Goal: Information Seeking & Learning: Check status

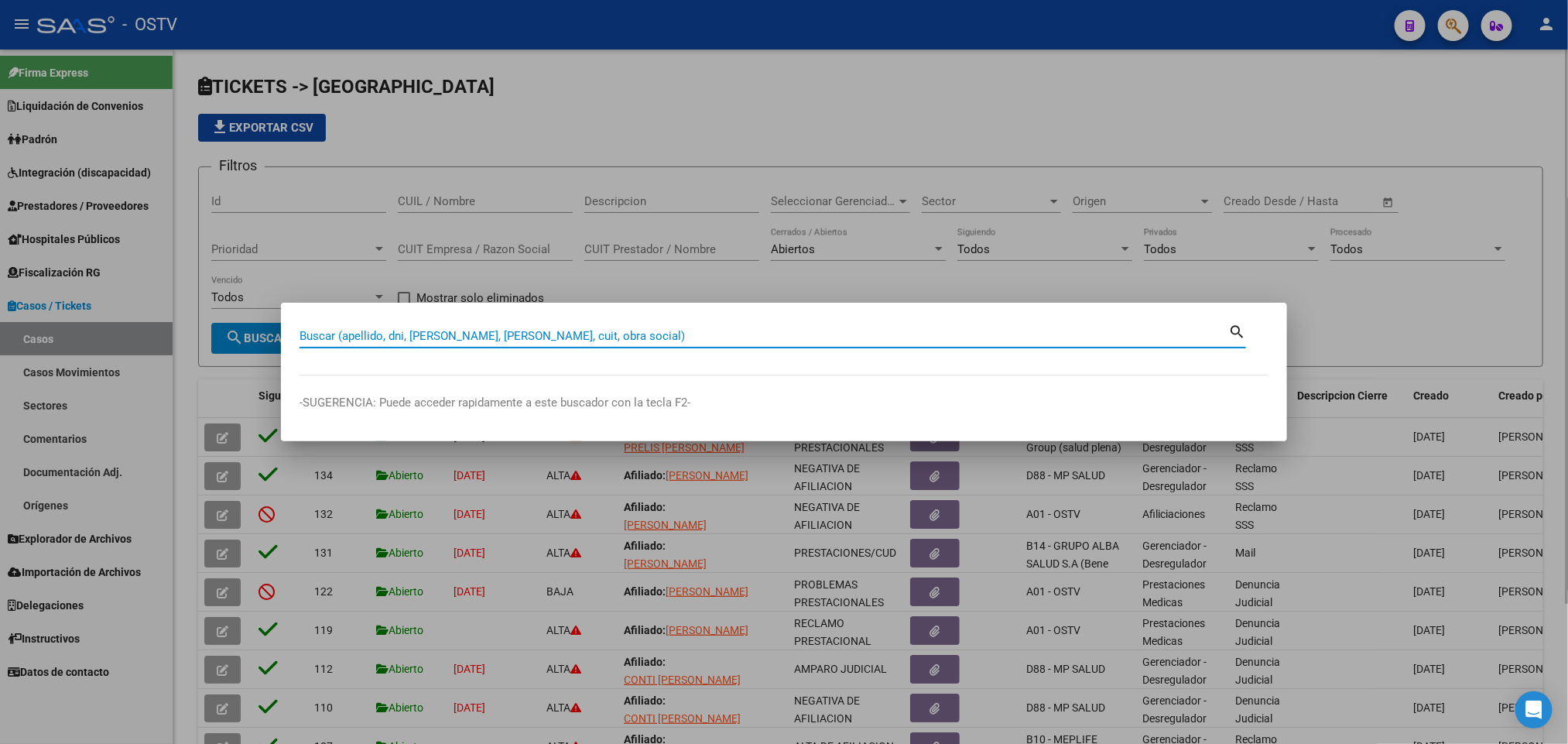
paste input "14417348"
type input "14417348"
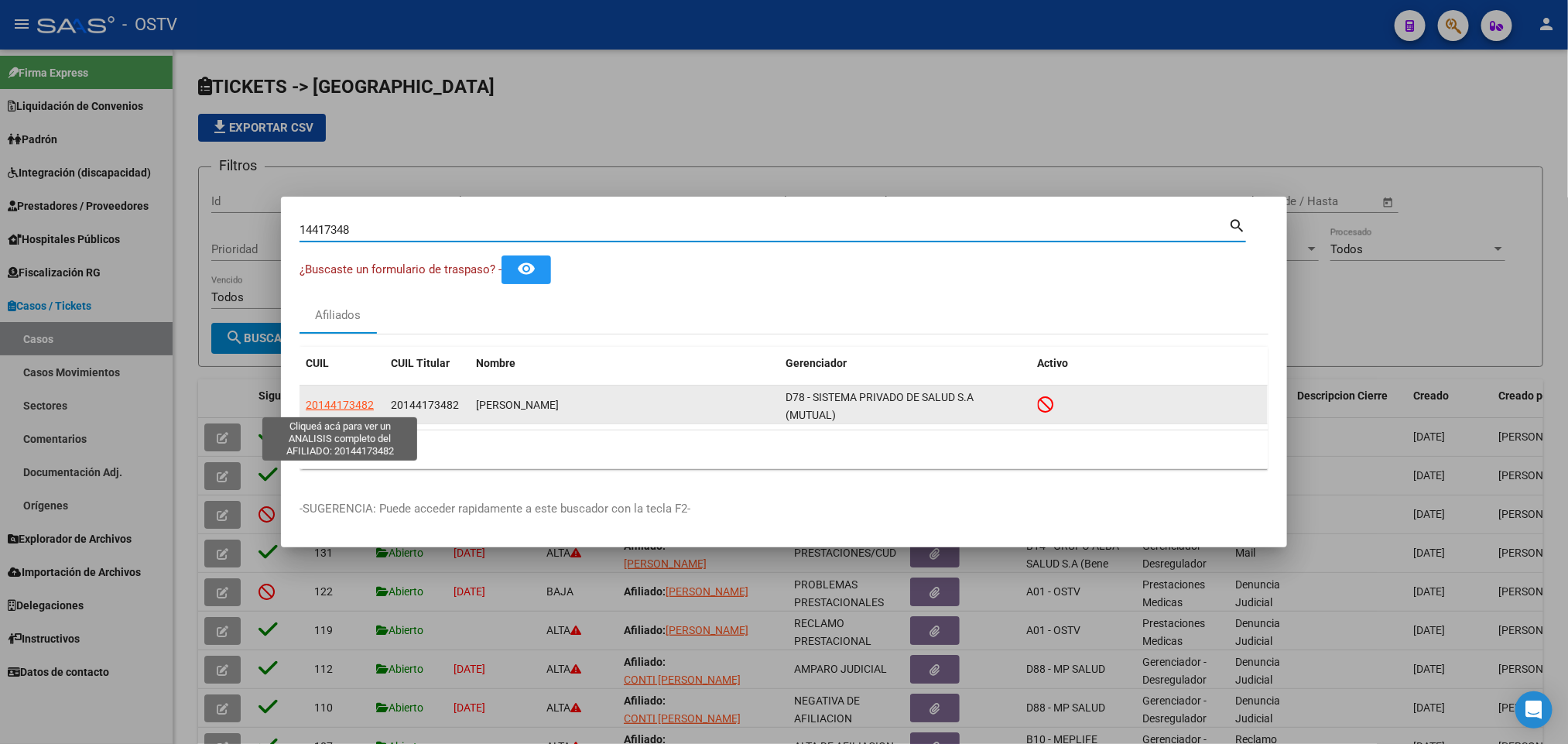
click at [355, 401] on span "20144173482" at bounding box center [339, 405] width 68 height 13
type textarea "20144173482"
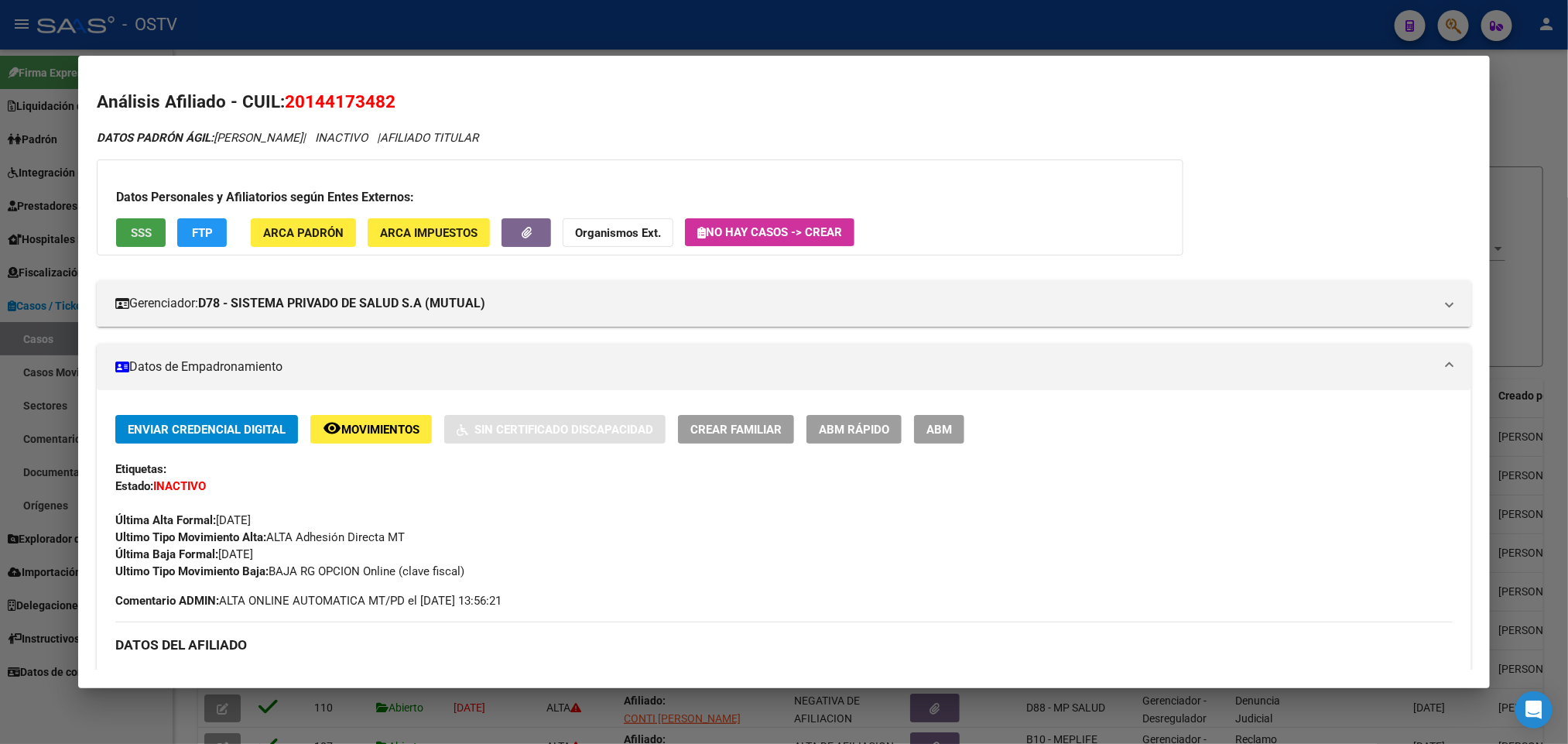
click at [116, 233] on button "SSS" at bounding box center [140, 232] width 50 height 29
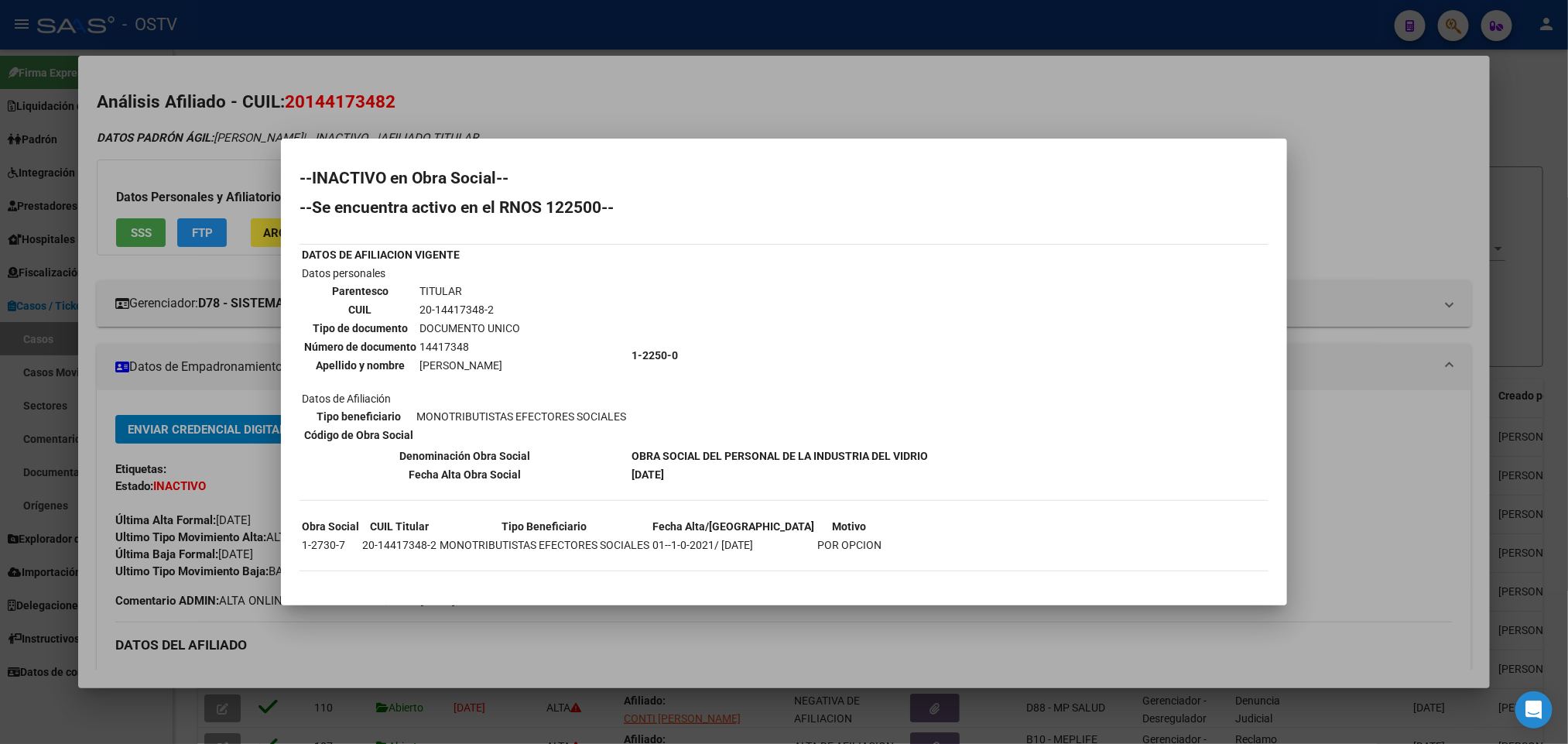
click at [121, 540] on div at bounding box center [784, 372] width 1568 height 744
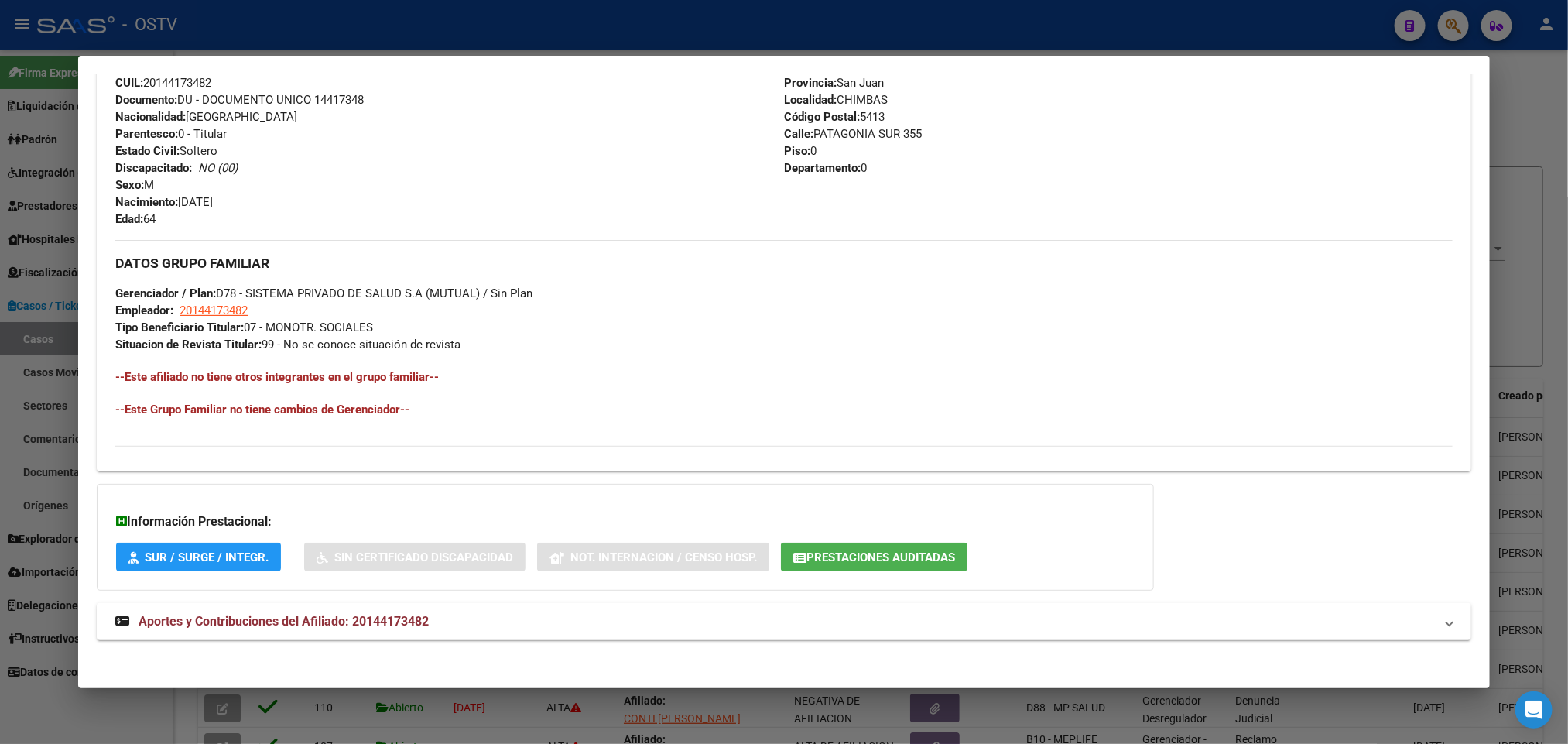
scroll to position [617, 0]
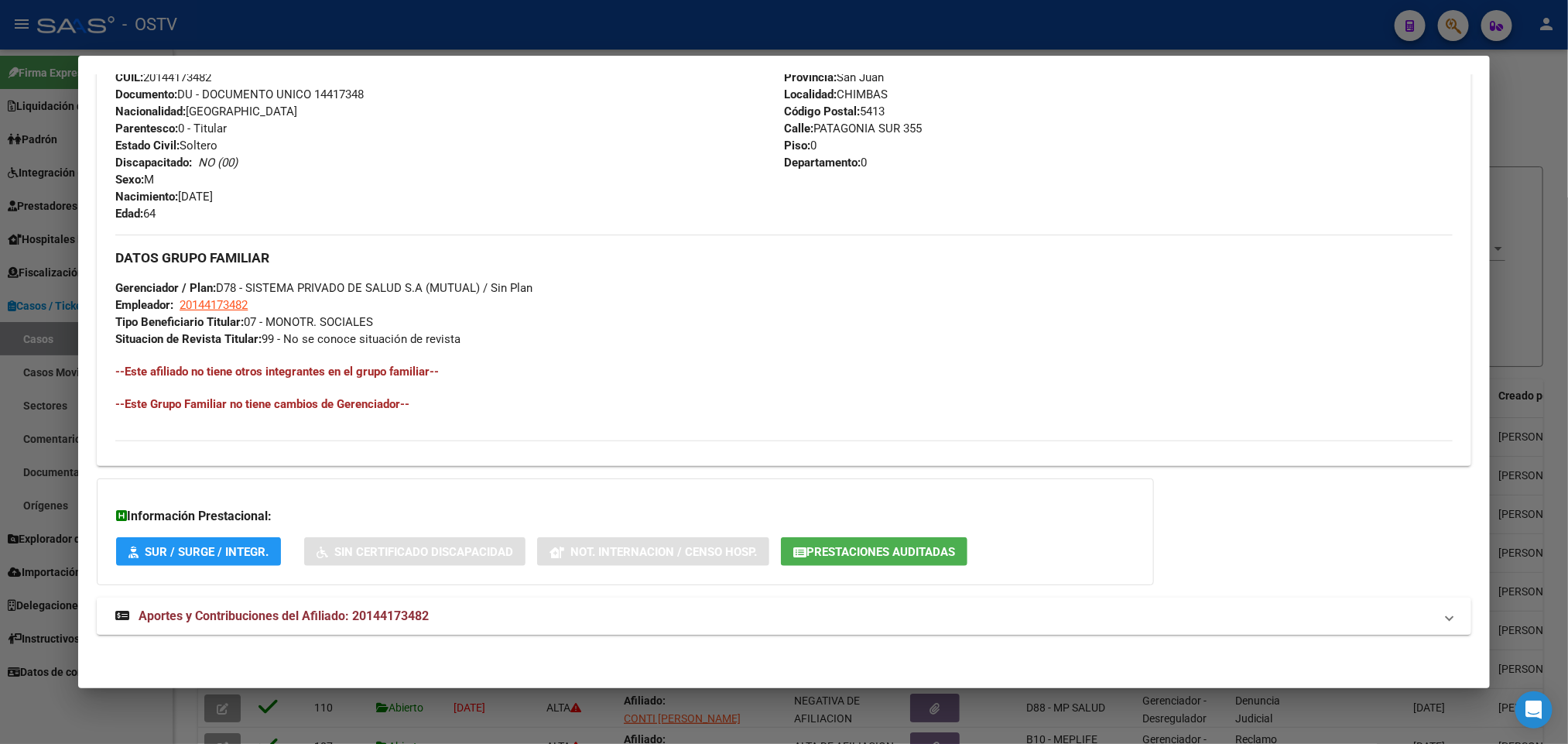
click at [233, 630] on mat-expansion-panel-header "Aportes y Contribuciones del Afiliado: 20144173482" at bounding box center [784, 616] width 1374 height 37
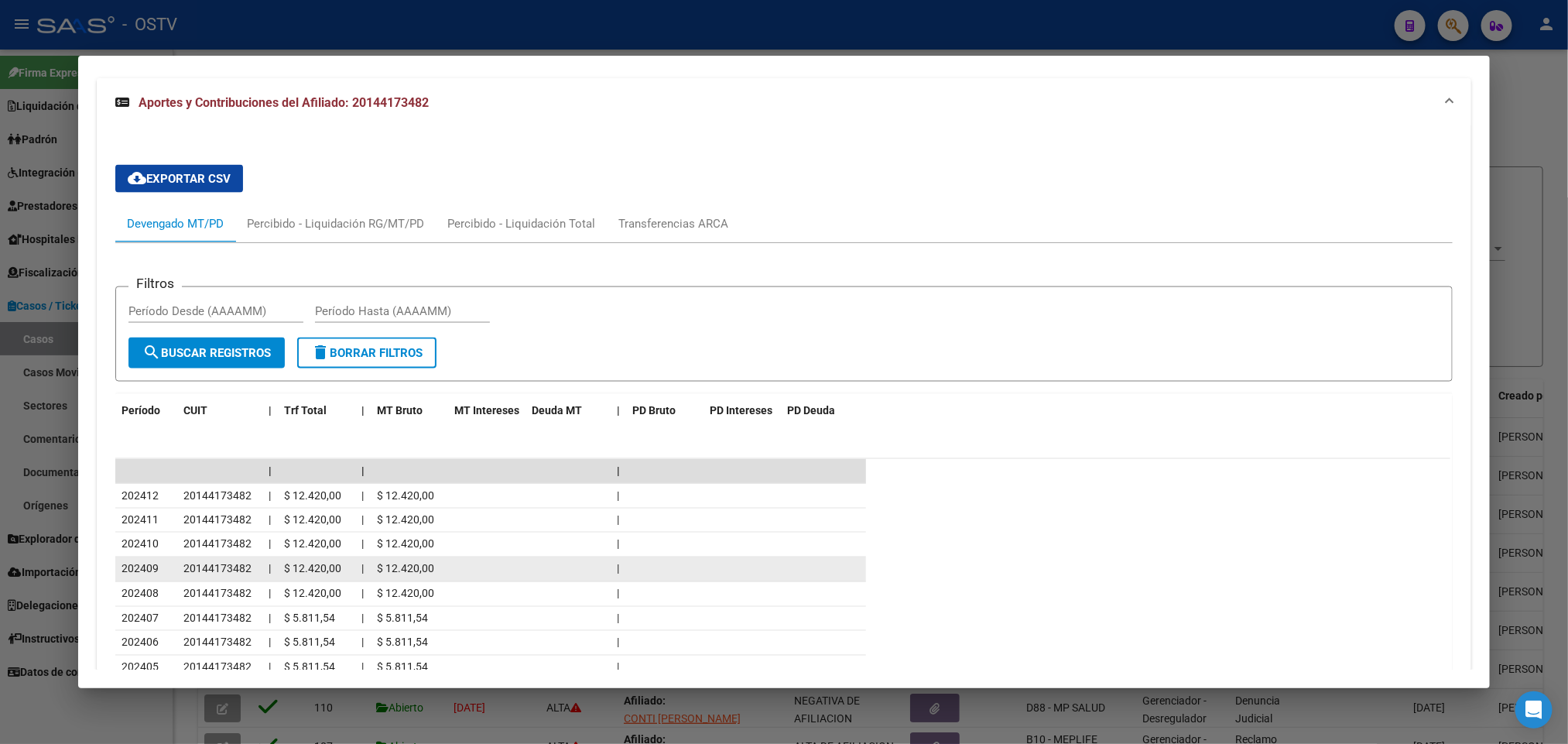
scroll to position [1248, 0]
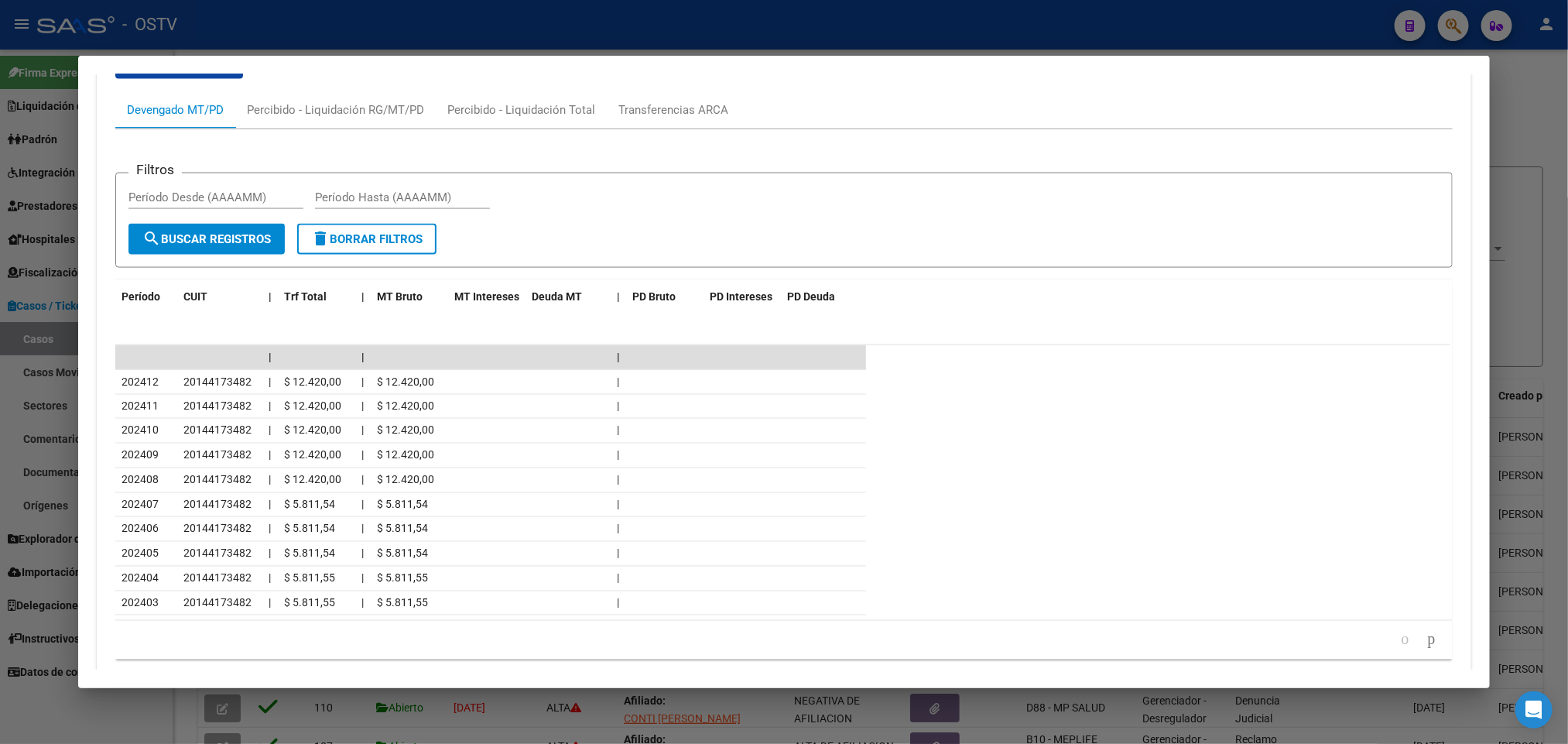
click at [0, 294] on div at bounding box center [784, 372] width 1568 height 744
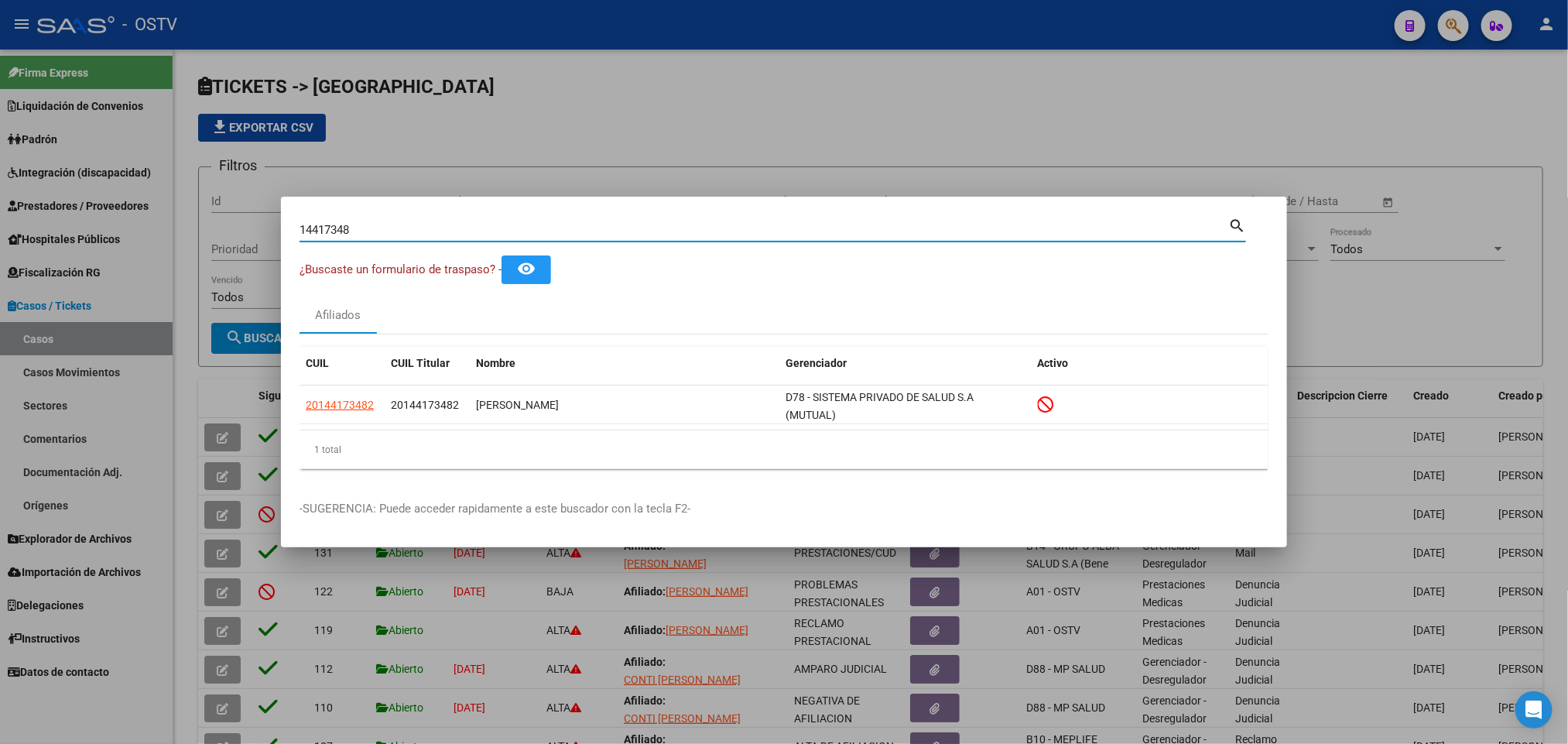
drag, startPoint x: 374, startPoint y: 233, endPoint x: 0, endPoint y: 254, distance: 374.6
click at [0, 251] on div "14417348 Buscar (apellido, dni, cuil, nro traspaso, cuit, obra social) search ¿…" at bounding box center [784, 372] width 1568 height 744
paste input "6239367"
type input "16239367"
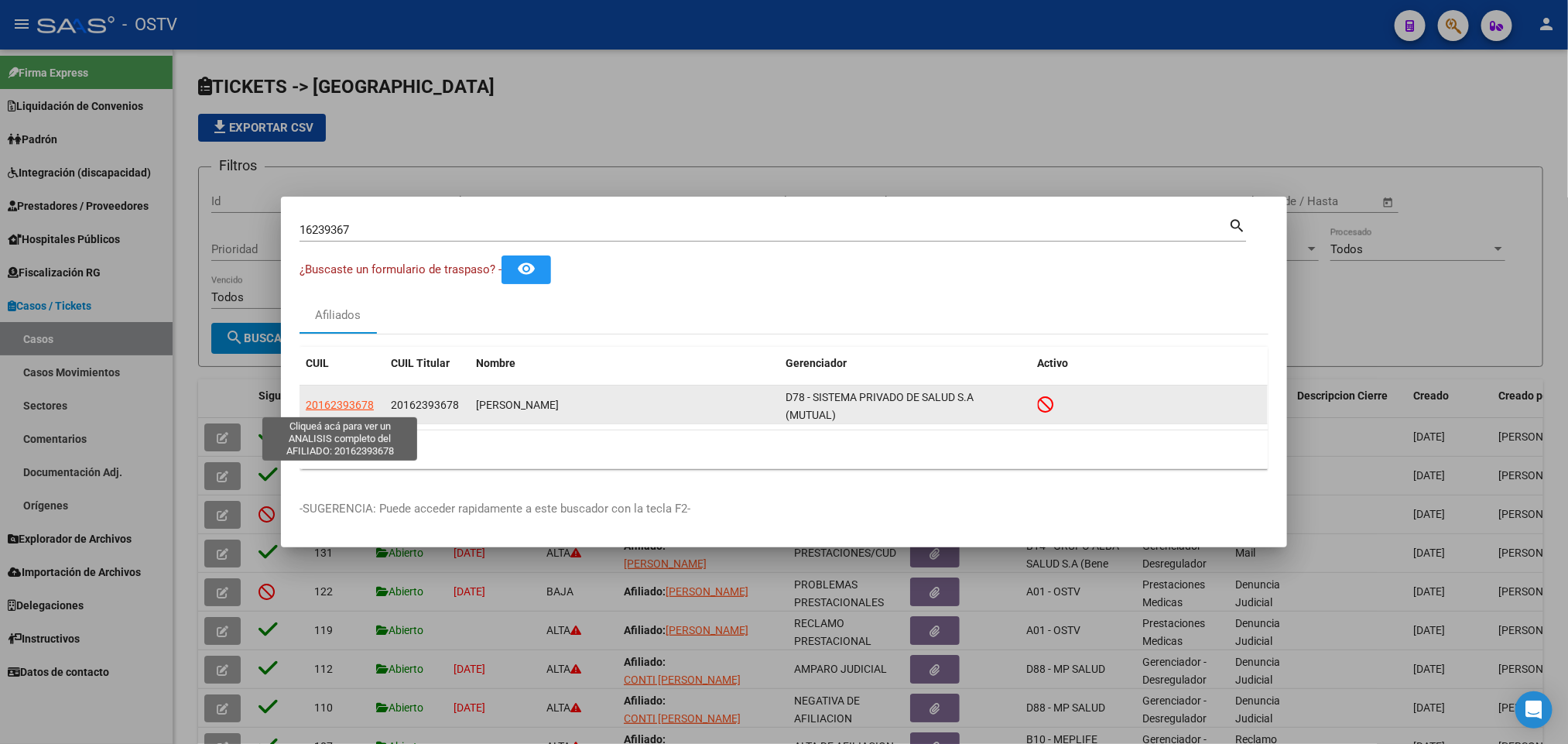
click at [347, 407] on span "20162393678" at bounding box center [339, 405] width 68 height 13
type textarea "20162393678"
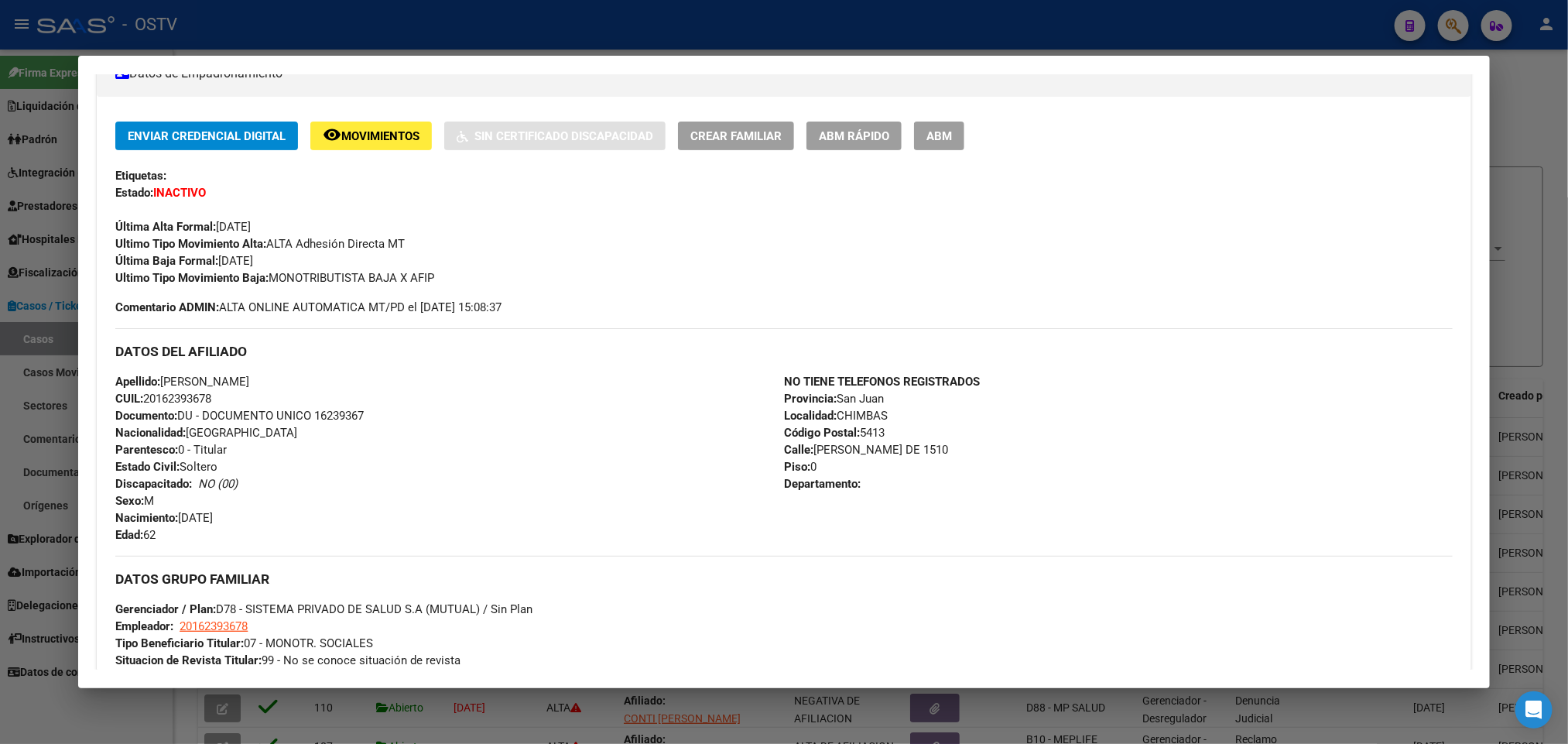
scroll to position [617, 0]
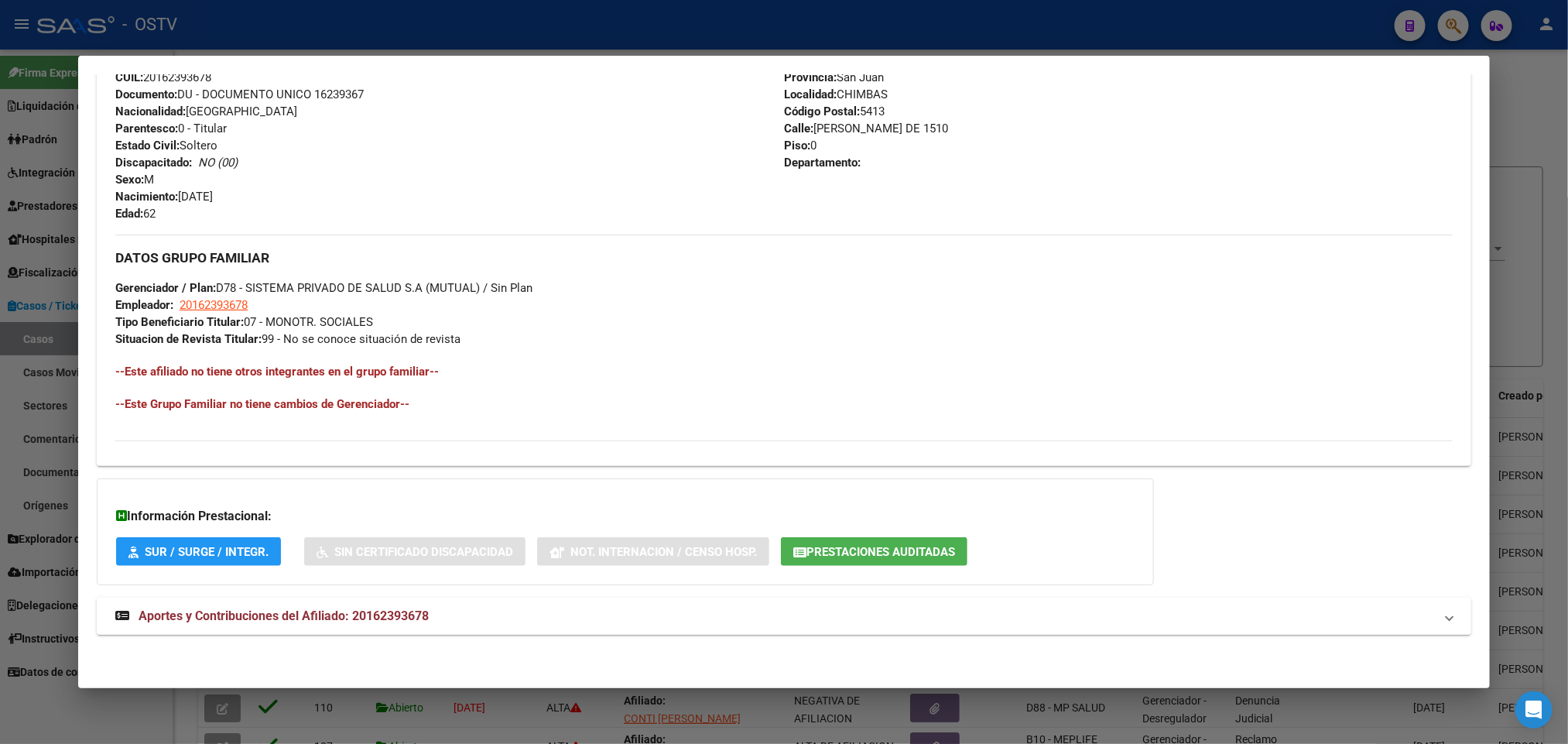
click at [340, 602] on mat-expansion-panel-header "Aportes y Contribuciones del Afiliado: 20162393678" at bounding box center [784, 616] width 1374 height 37
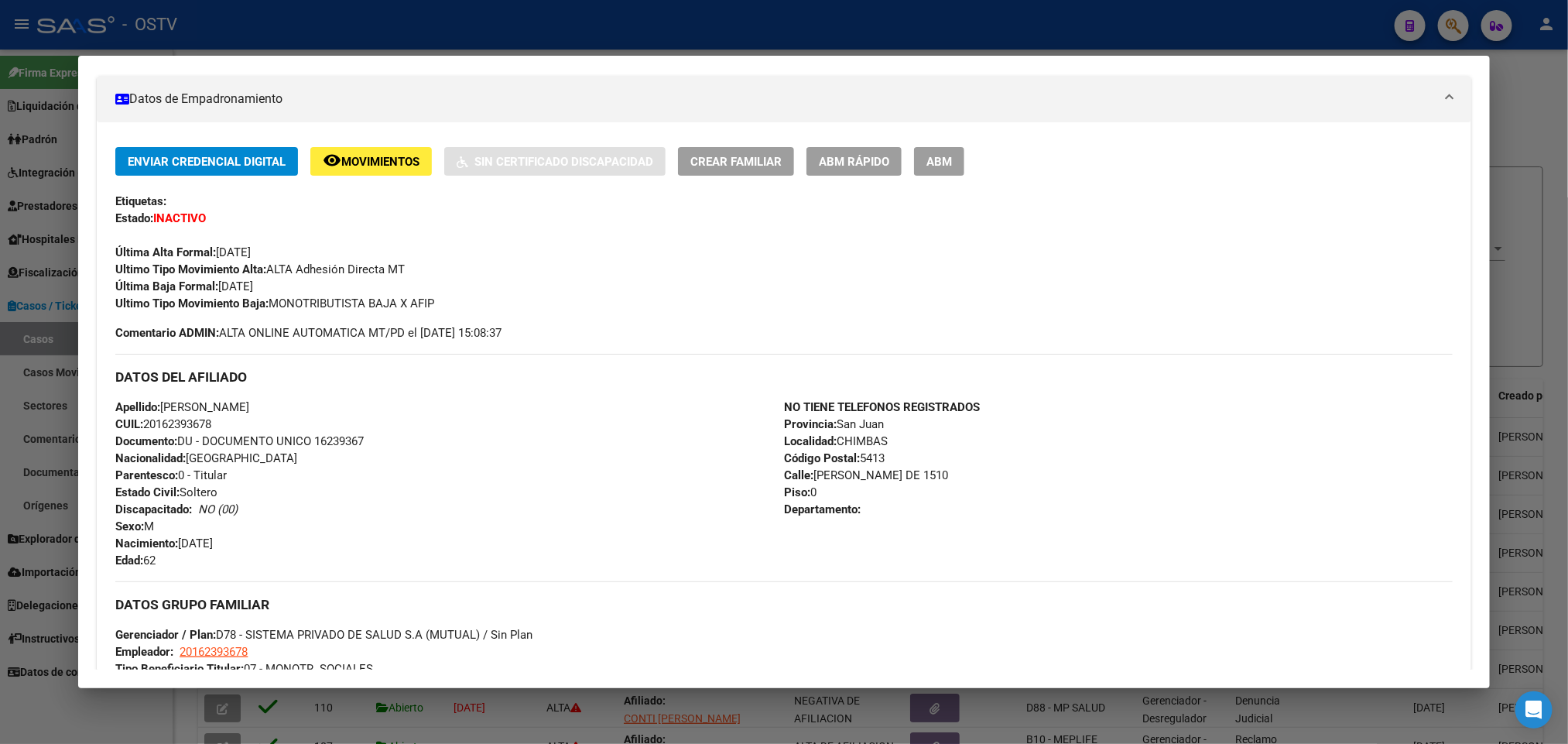
scroll to position [0, 0]
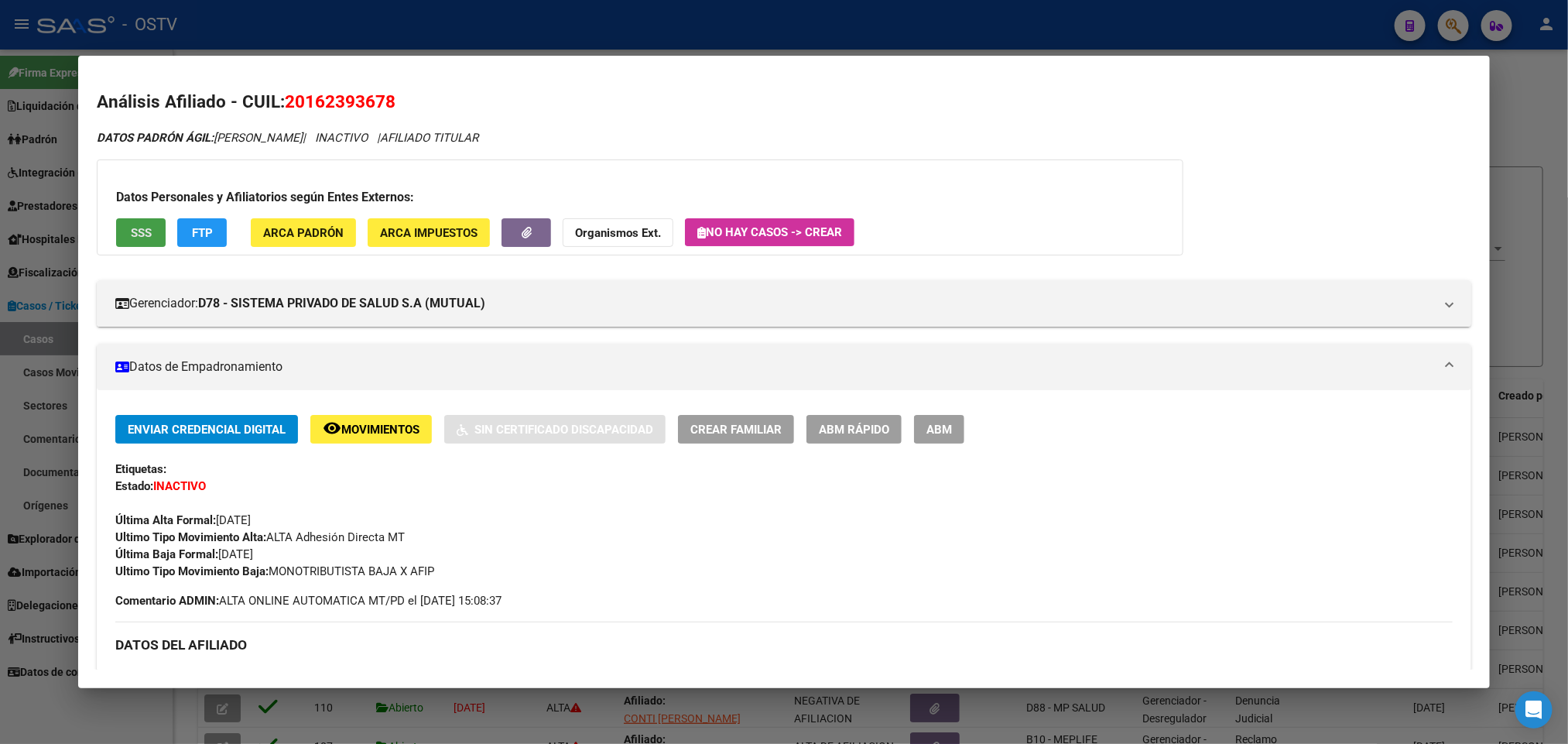
click at [147, 230] on button "SSS" at bounding box center [140, 232] width 50 height 29
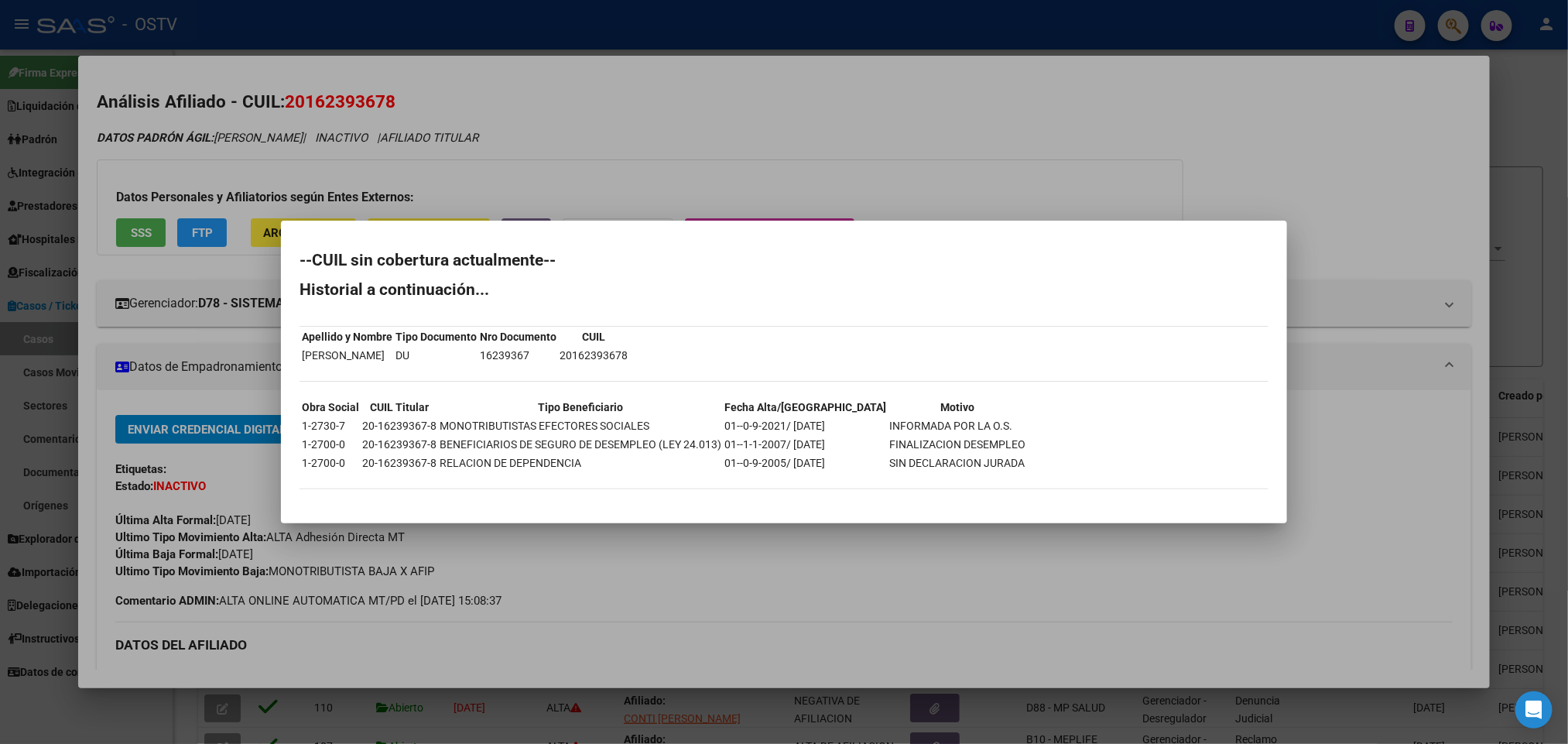
click at [0, 315] on div at bounding box center [784, 372] width 1568 height 744
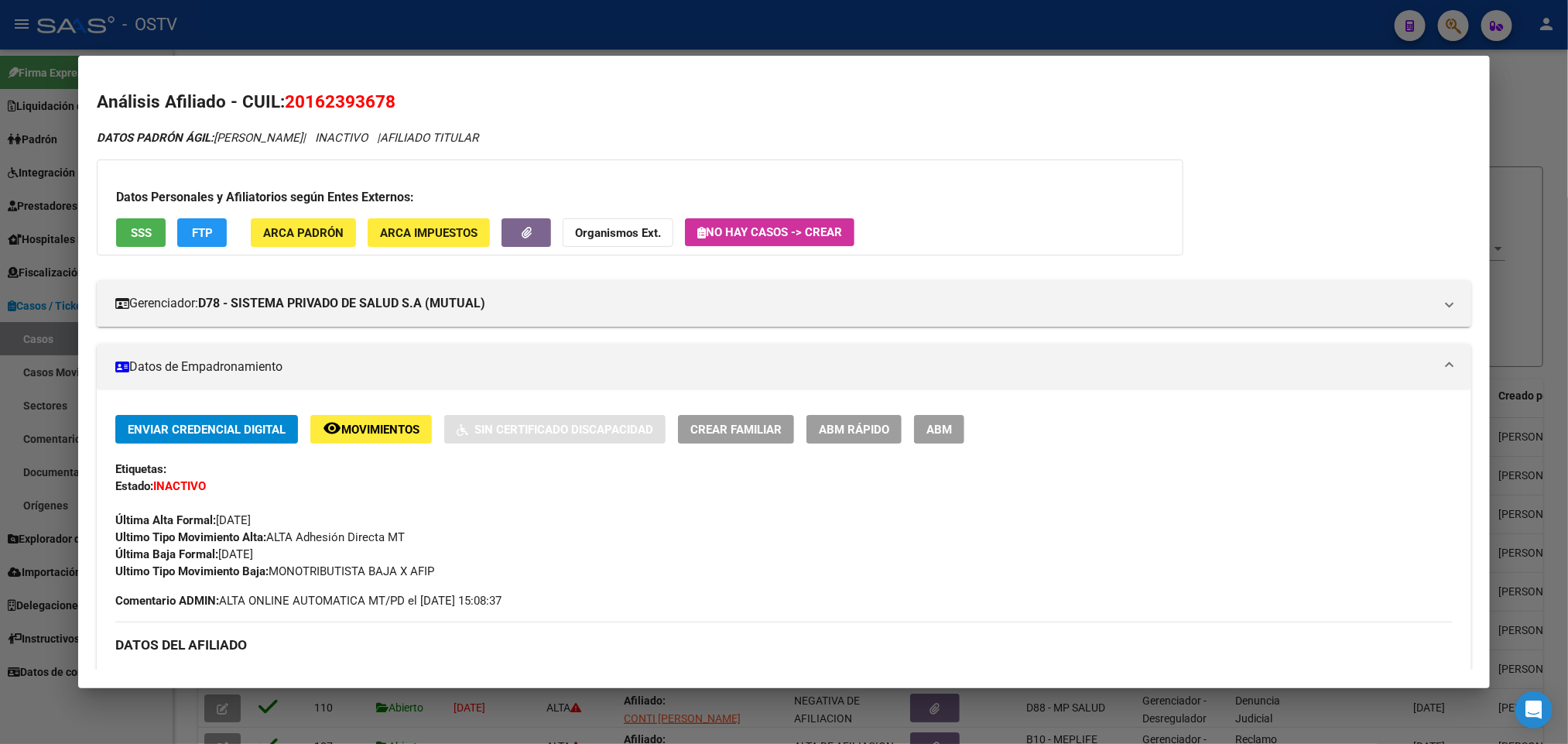
click at [0, 315] on div at bounding box center [784, 372] width 1568 height 744
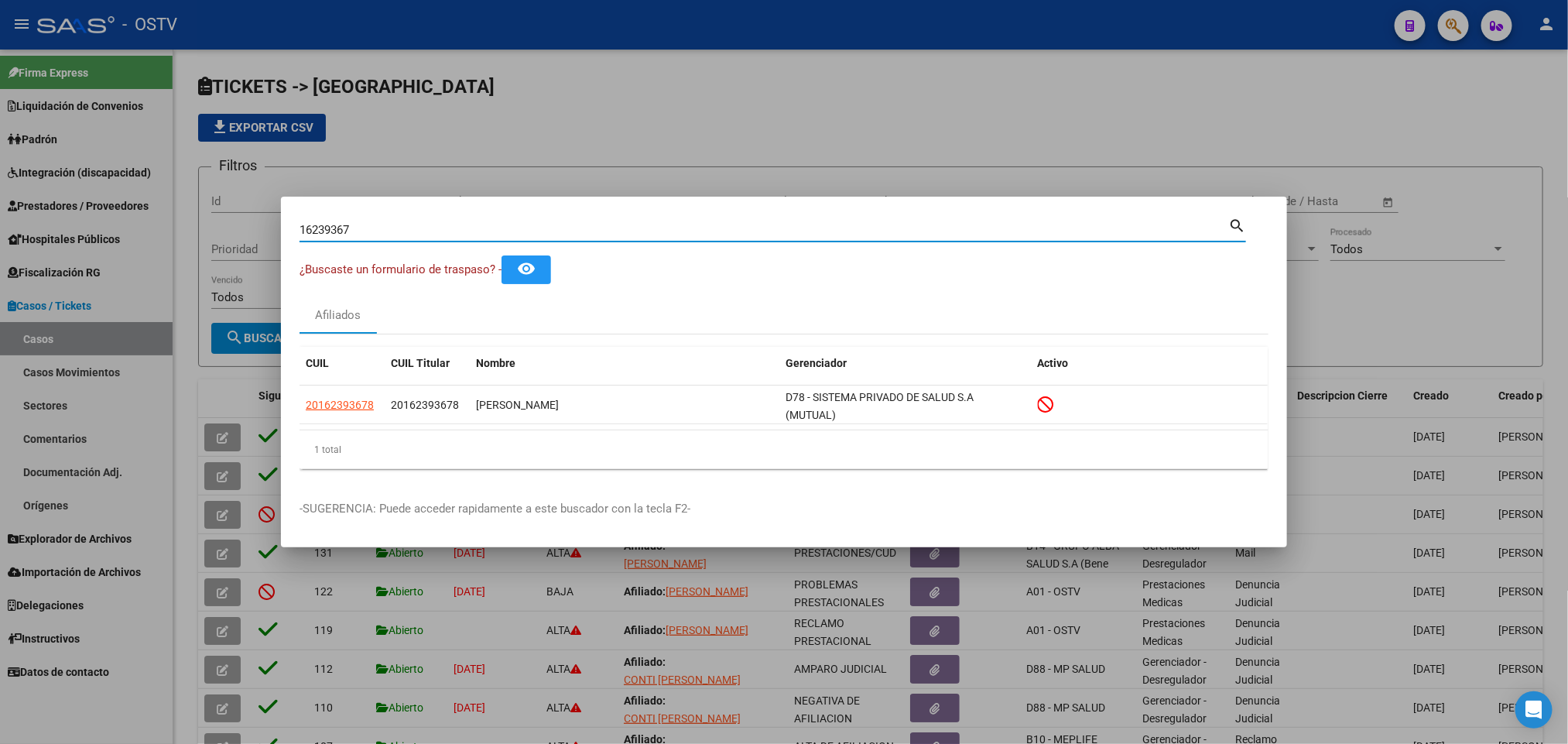
drag, startPoint x: 407, startPoint y: 232, endPoint x: 0, endPoint y: 290, distance: 411.1
click at [0, 287] on div "16239367 Buscar (apellido, dni, cuil, nro traspaso, cuit, obra social) search ¿…" at bounding box center [784, 372] width 1568 height 744
paste input "777348"
type input "17773487"
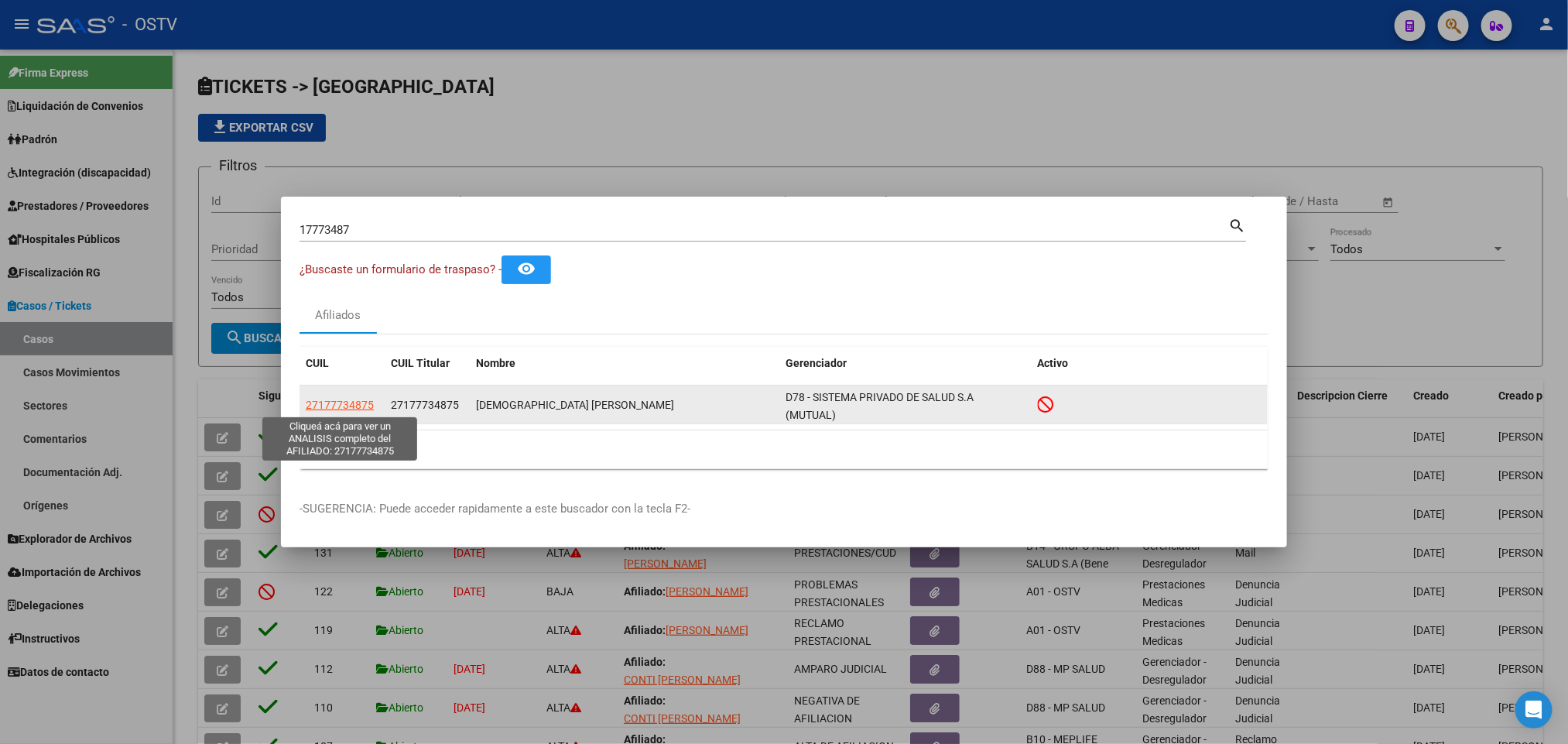
click at [360, 404] on span "27177734875" at bounding box center [339, 405] width 68 height 13
type textarea "27177734875"
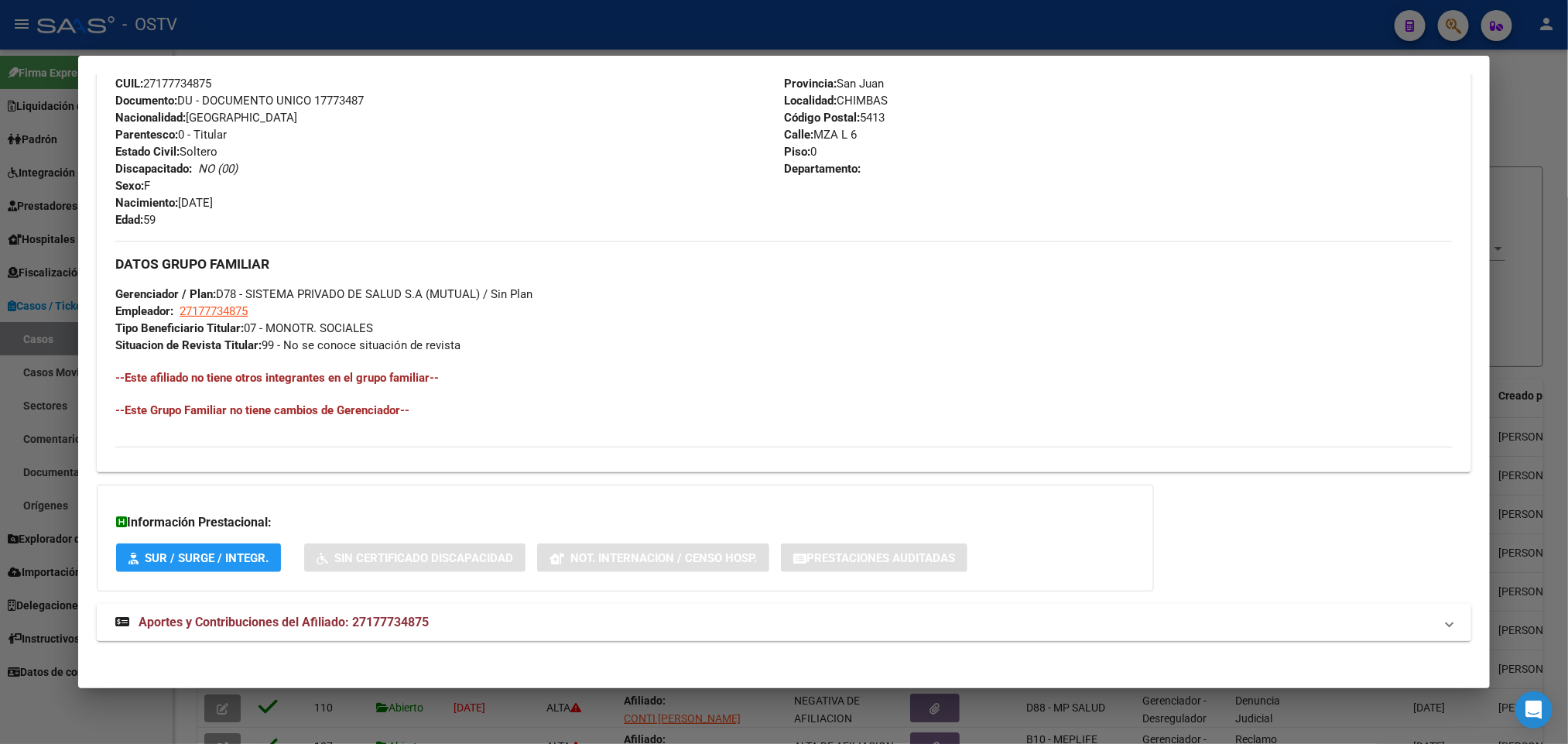
scroll to position [617, 0]
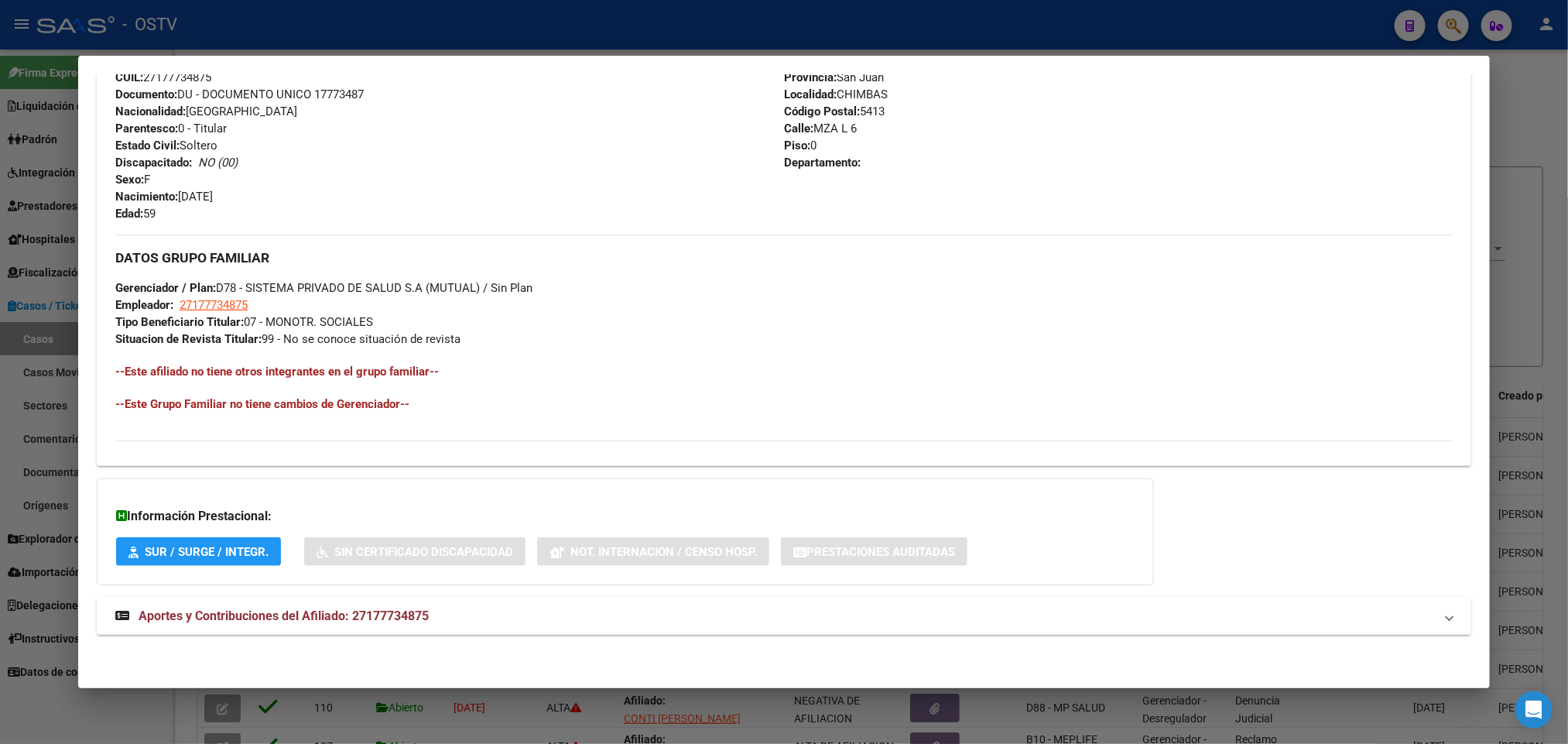
click at [328, 613] on span "Aportes y Contribuciones del Afiliado: 27177734875" at bounding box center [283, 616] width 290 height 14
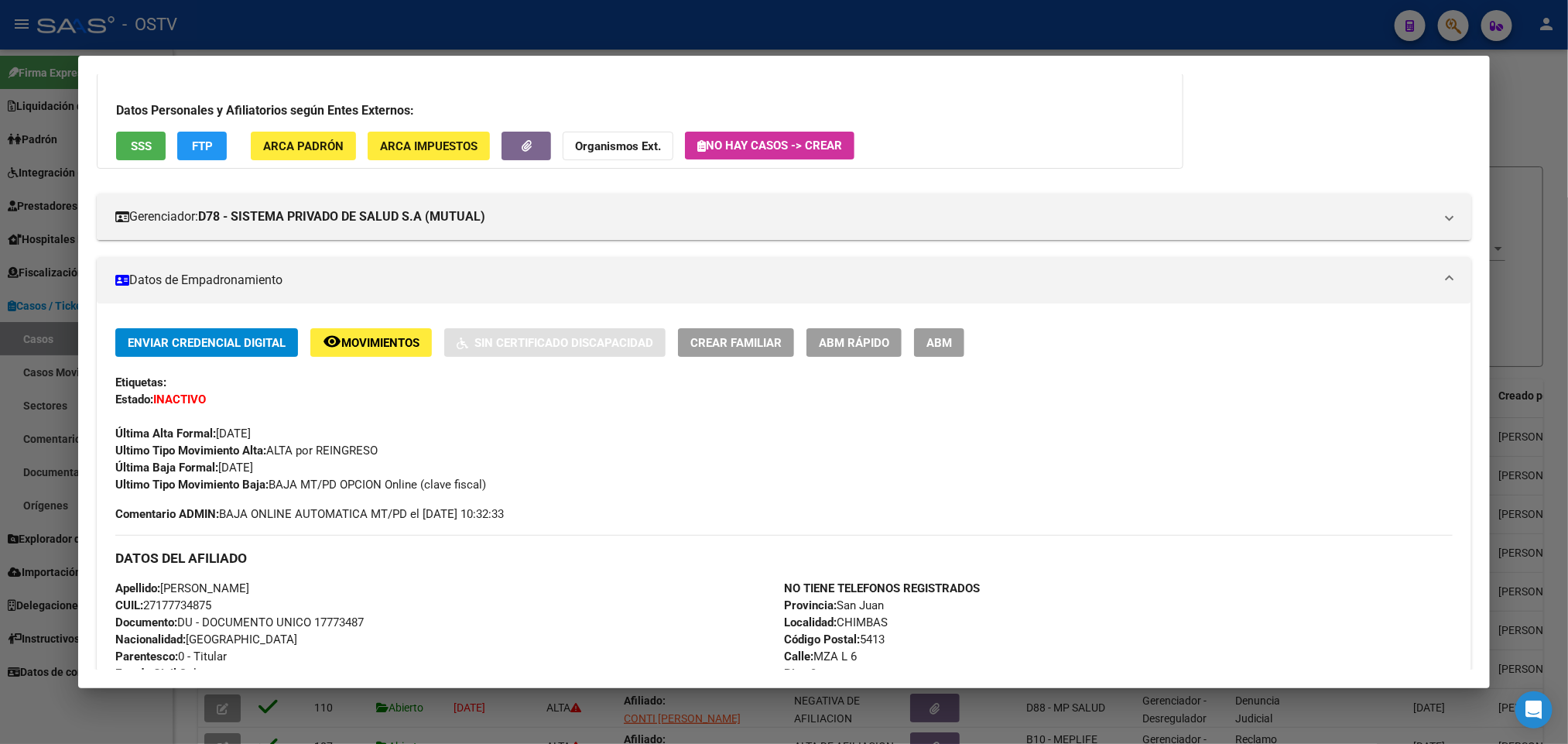
scroll to position [0, 0]
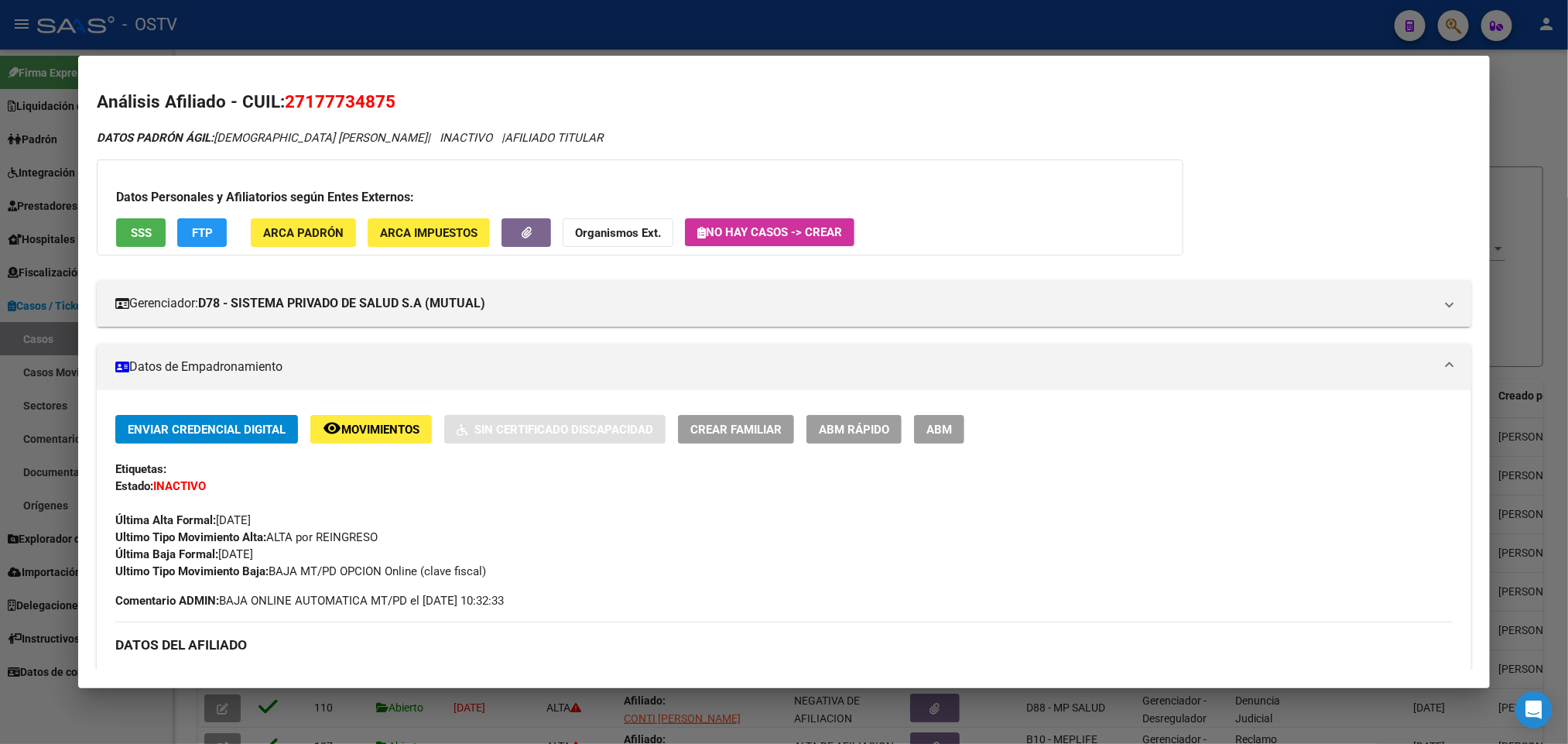
click at [0, 418] on div at bounding box center [784, 372] width 1568 height 744
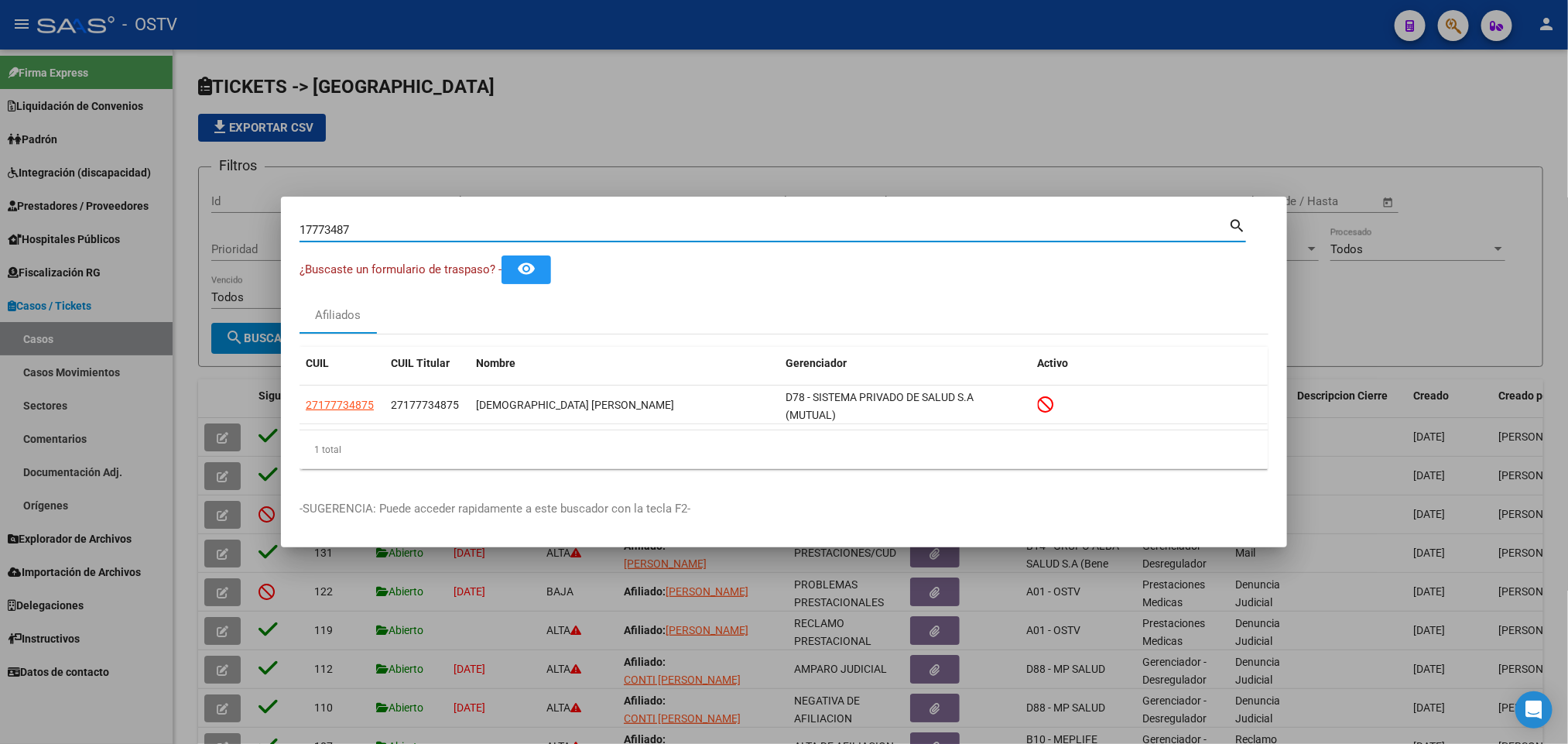
drag, startPoint x: 363, startPoint y: 232, endPoint x: 133, endPoint y: 261, distance: 231.8
click at [133, 261] on div "17773487 Buscar (apellido, dni, cuil, nro traspaso, cuit, obra social) search ¿…" at bounding box center [784, 372] width 1568 height 744
paste input "20130943"
type input "20130943"
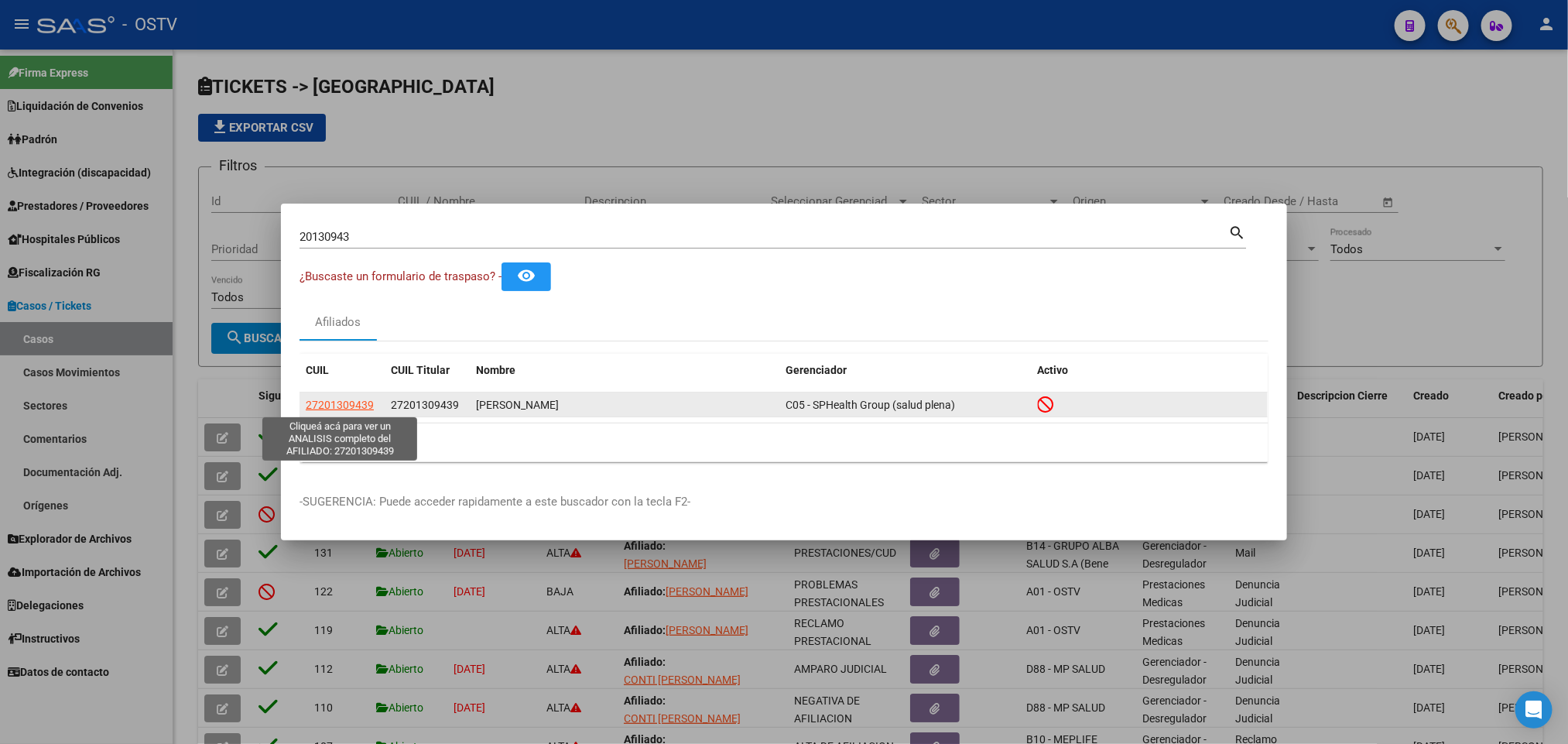
click at [358, 410] on span "27201309439" at bounding box center [339, 405] width 68 height 13
type textarea "27201309439"
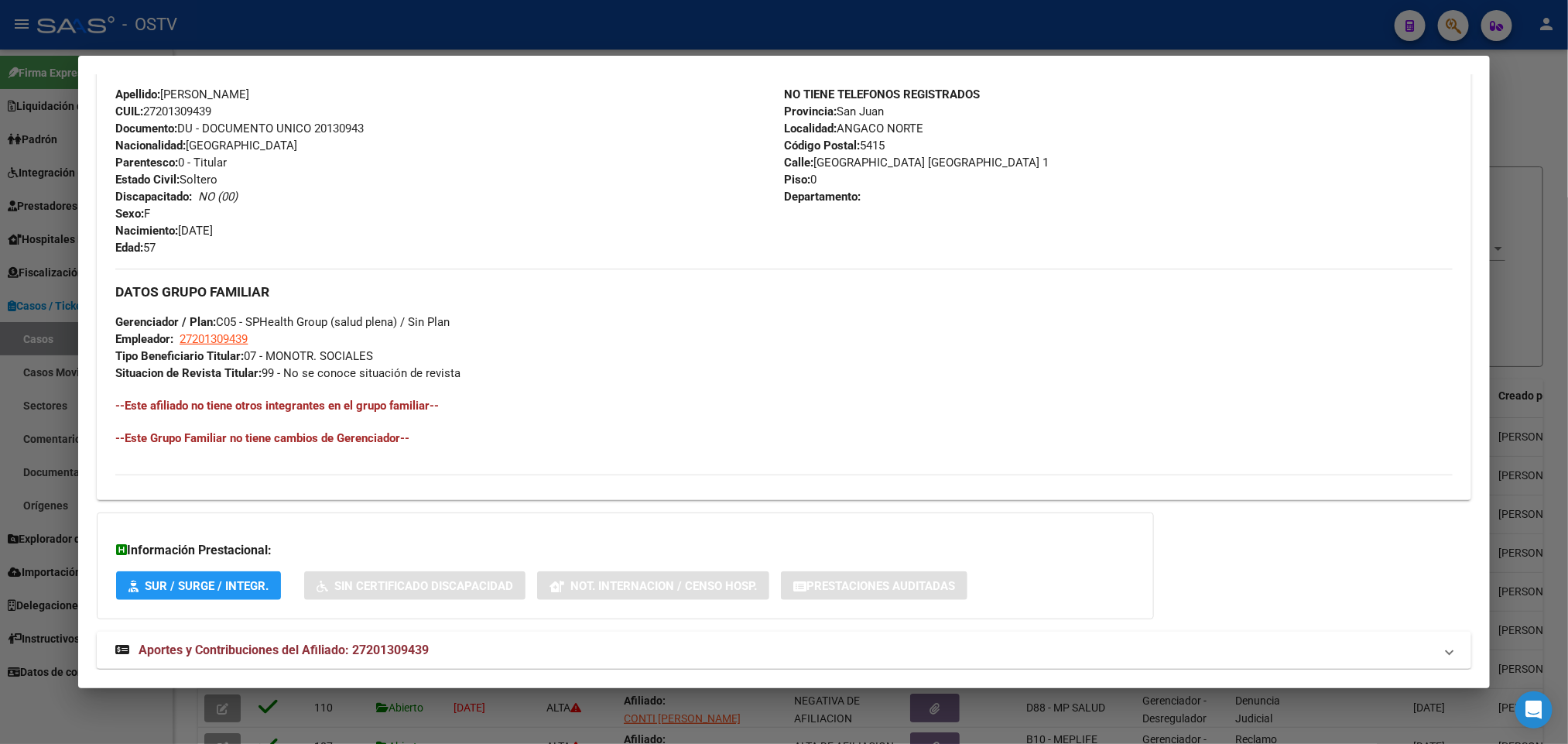
scroll to position [617, 0]
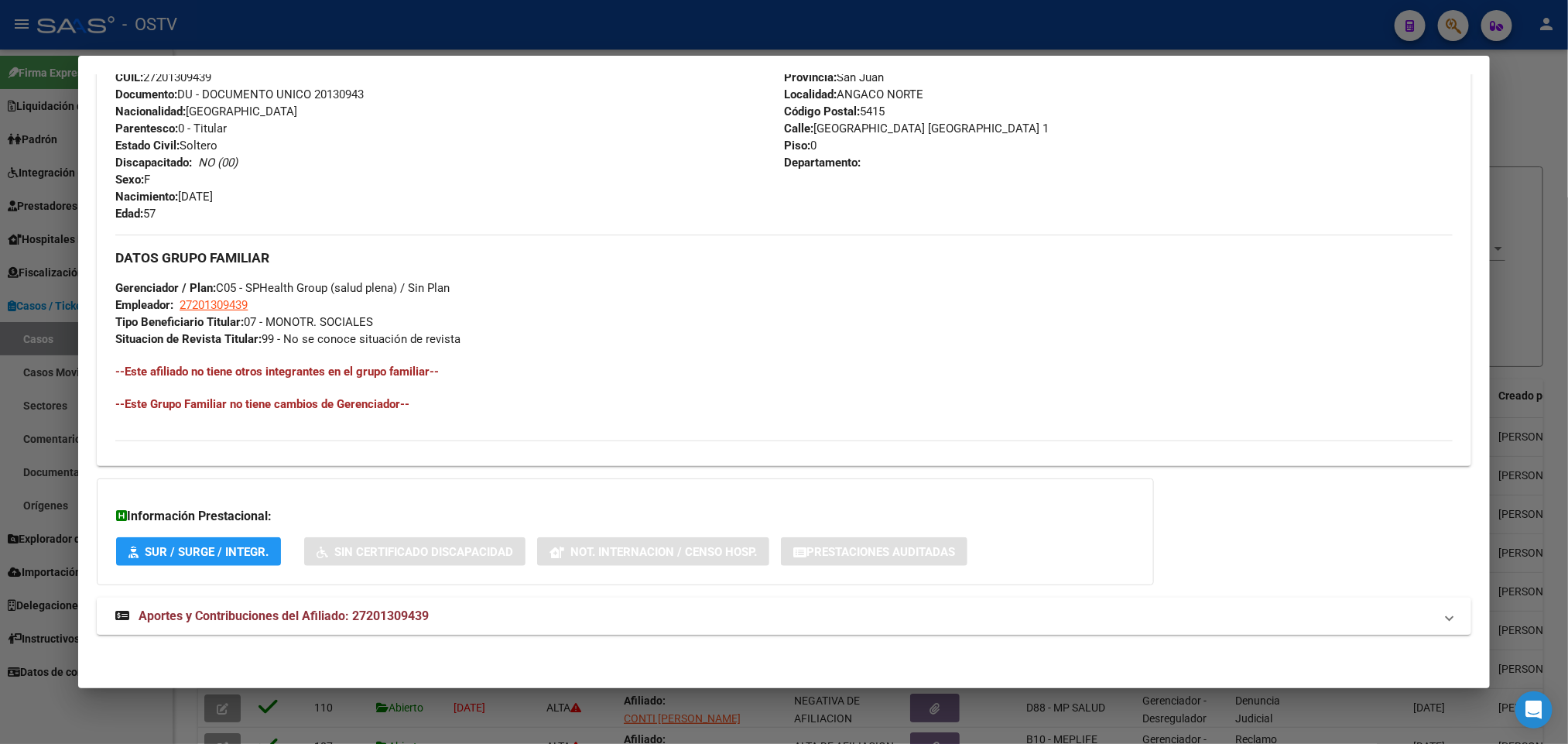
click at [362, 622] on span "Aportes y Contribuciones del Afiliado: 27201309439" at bounding box center [283, 616] width 290 height 14
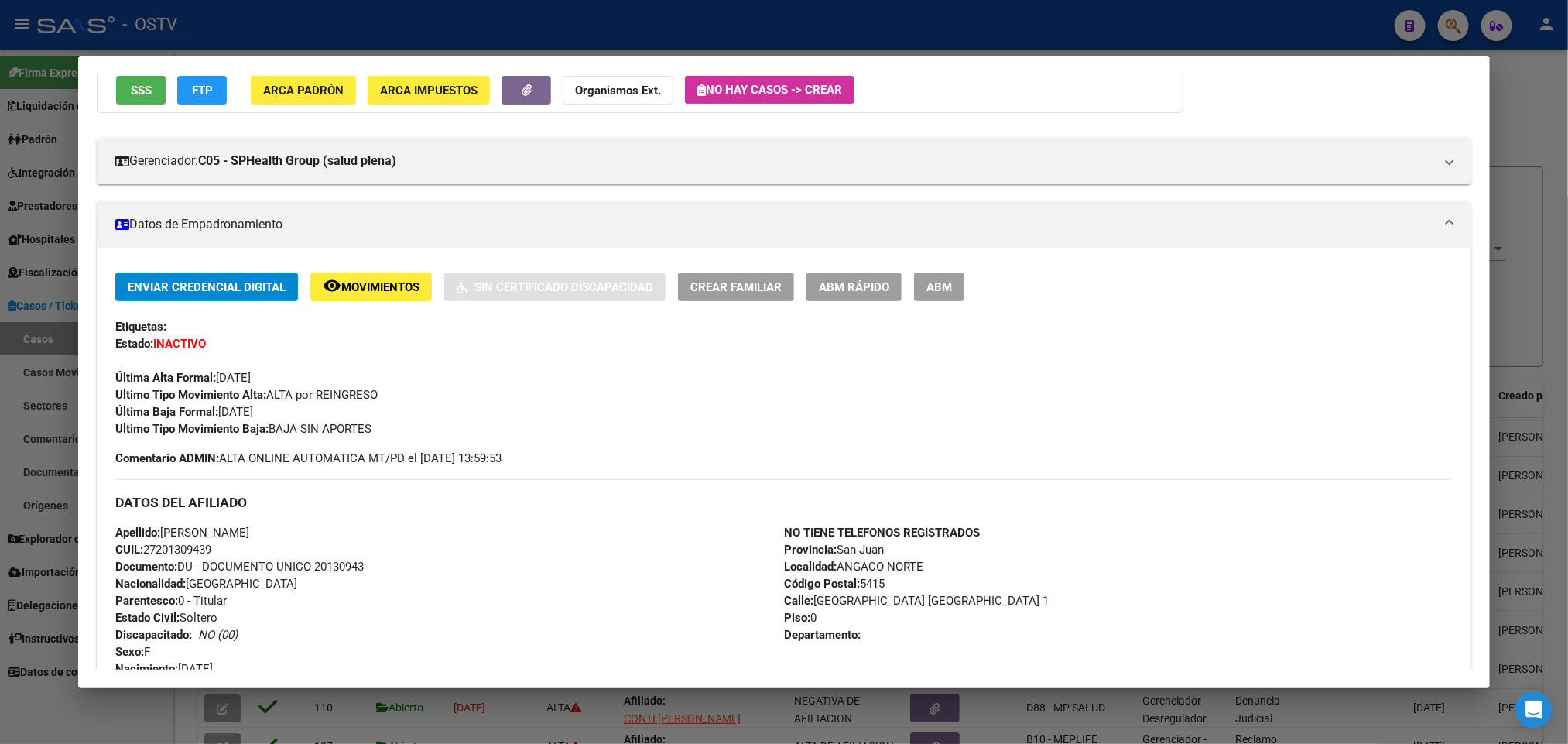
scroll to position [116, 0]
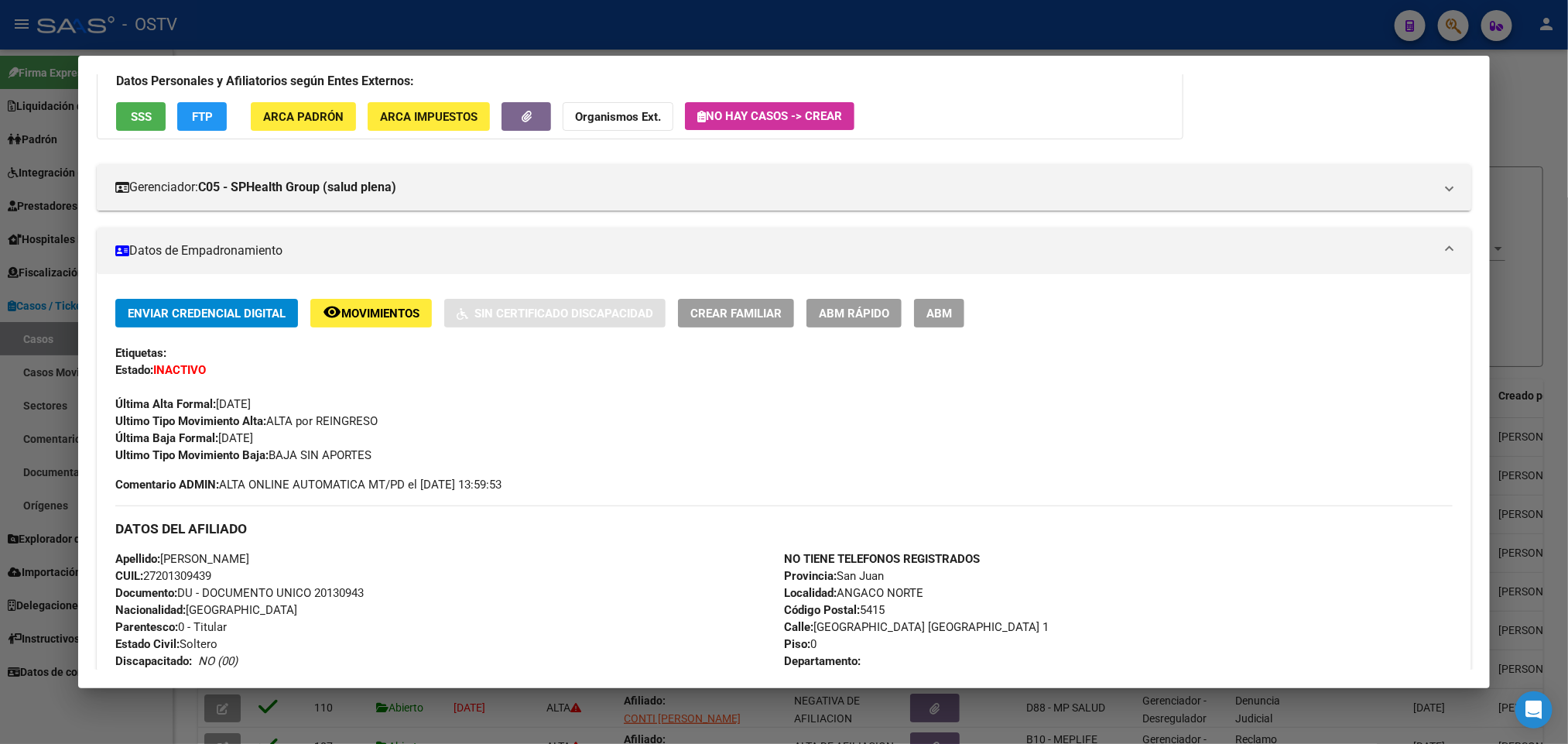
click at [13, 437] on div at bounding box center [784, 372] width 1568 height 744
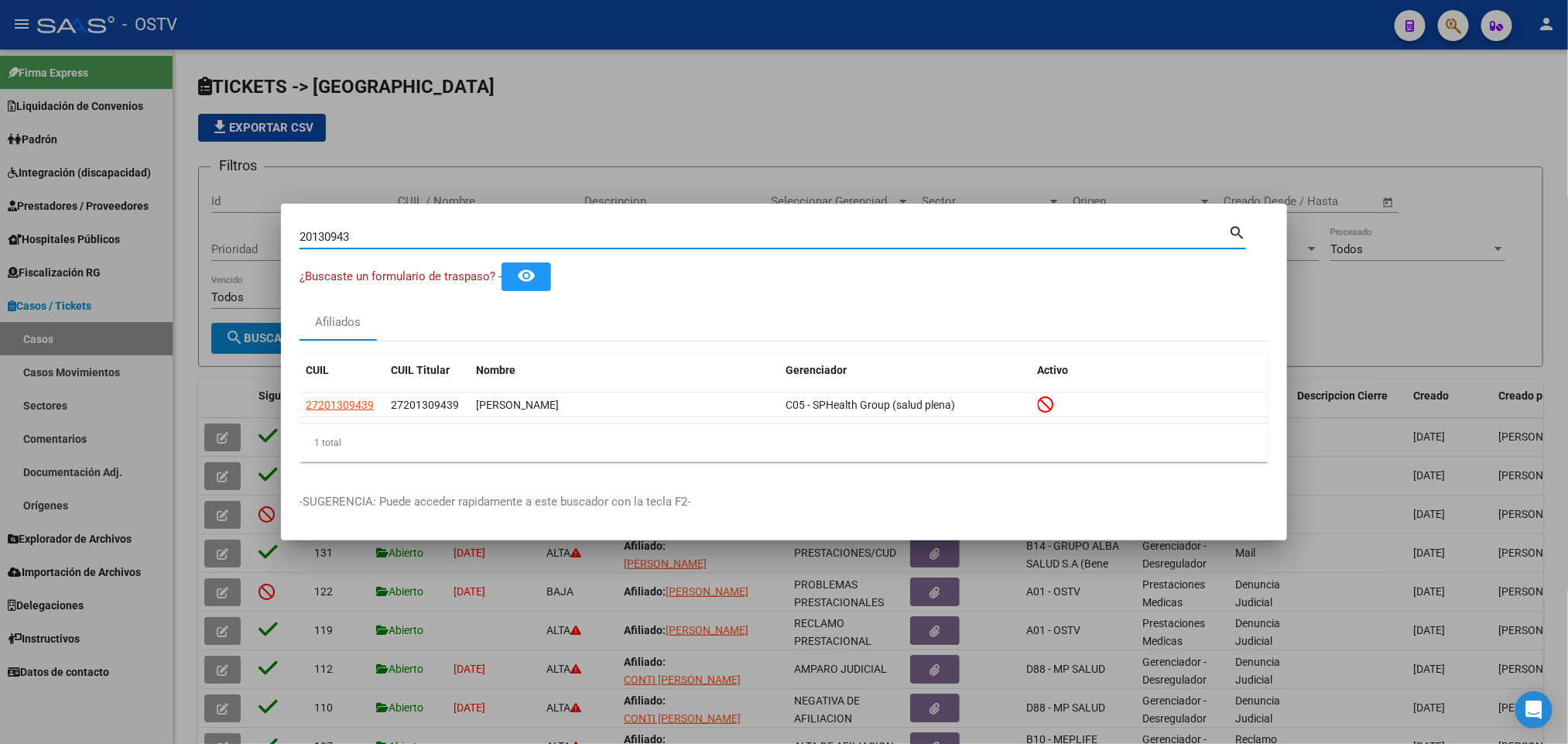
drag, startPoint x: 380, startPoint y: 241, endPoint x: 75, endPoint y: 247, distance: 305.1
click at [75, 247] on div "20130943 Buscar (apellido, dni, cuil, nro traspaso, cuit, obra social) search ¿…" at bounding box center [784, 372] width 1568 height 744
paste input "159182"
type input "21591823"
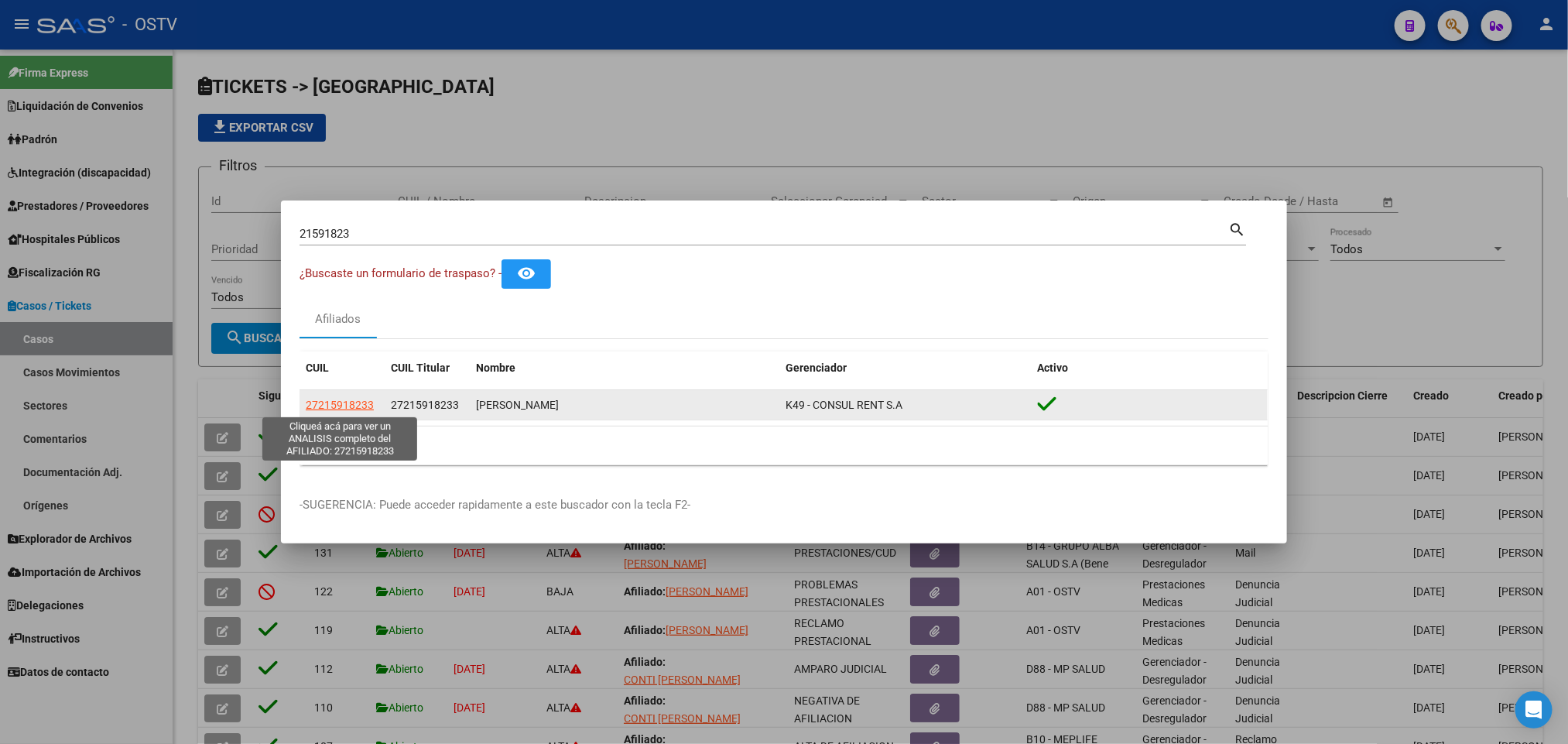
click at [348, 402] on span "27215918233" at bounding box center [339, 405] width 68 height 13
type textarea "27215918233"
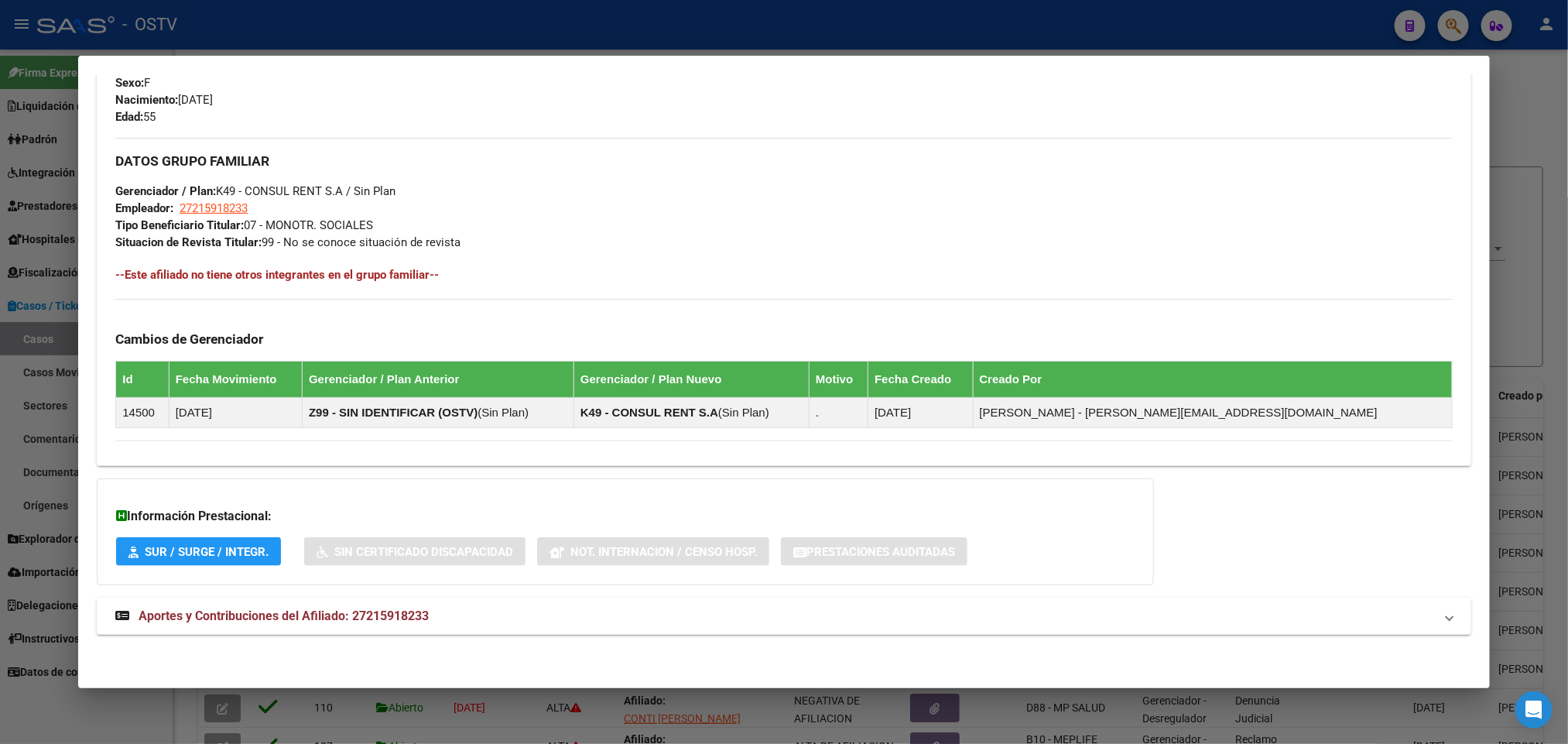
scroll to position [697, 0]
click at [371, 638] on div "DATOS PADRÓN ÁGIL: [PERSON_NAME] | ACTIVO | AFILIADO TITULAR Datos Personales y…" at bounding box center [784, 43] width 1374 height 1218
click at [398, 621] on span "Aportes y Contribuciones del Afiliado: 27215918233" at bounding box center [283, 616] width 290 height 14
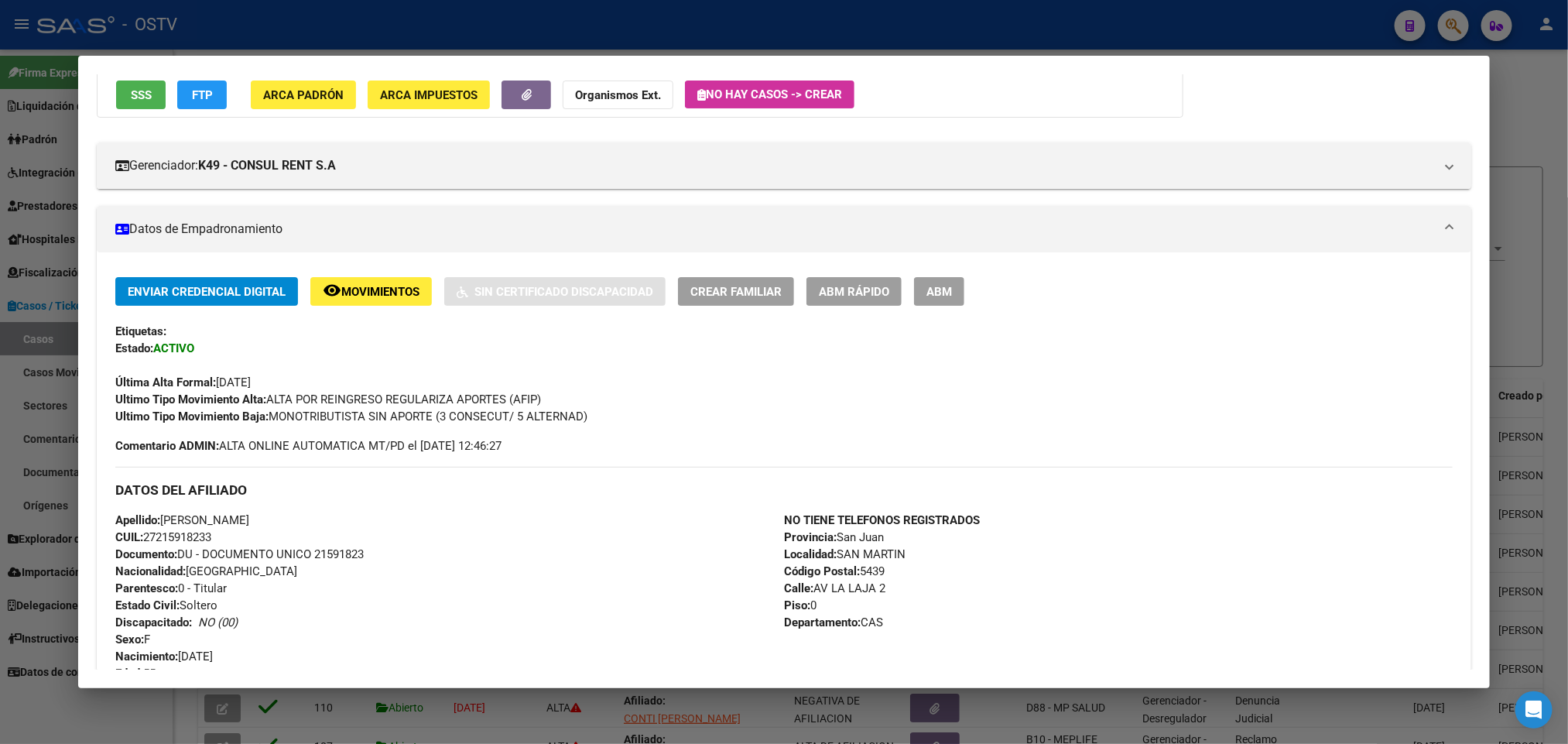
scroll to position [121, 0]
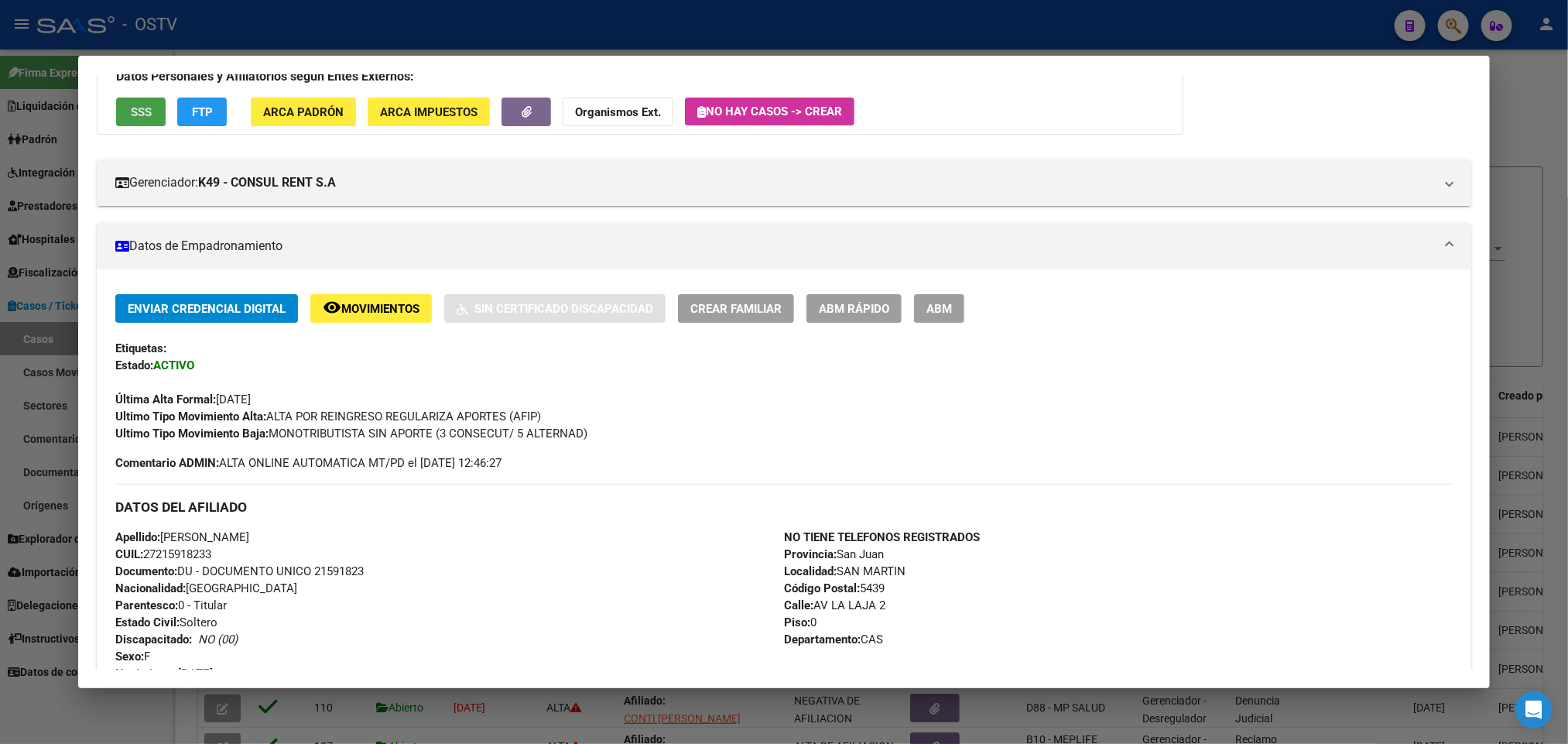
click at [124, 102] on button "SSS" at bounding box center [140, 112] width 50 height 29
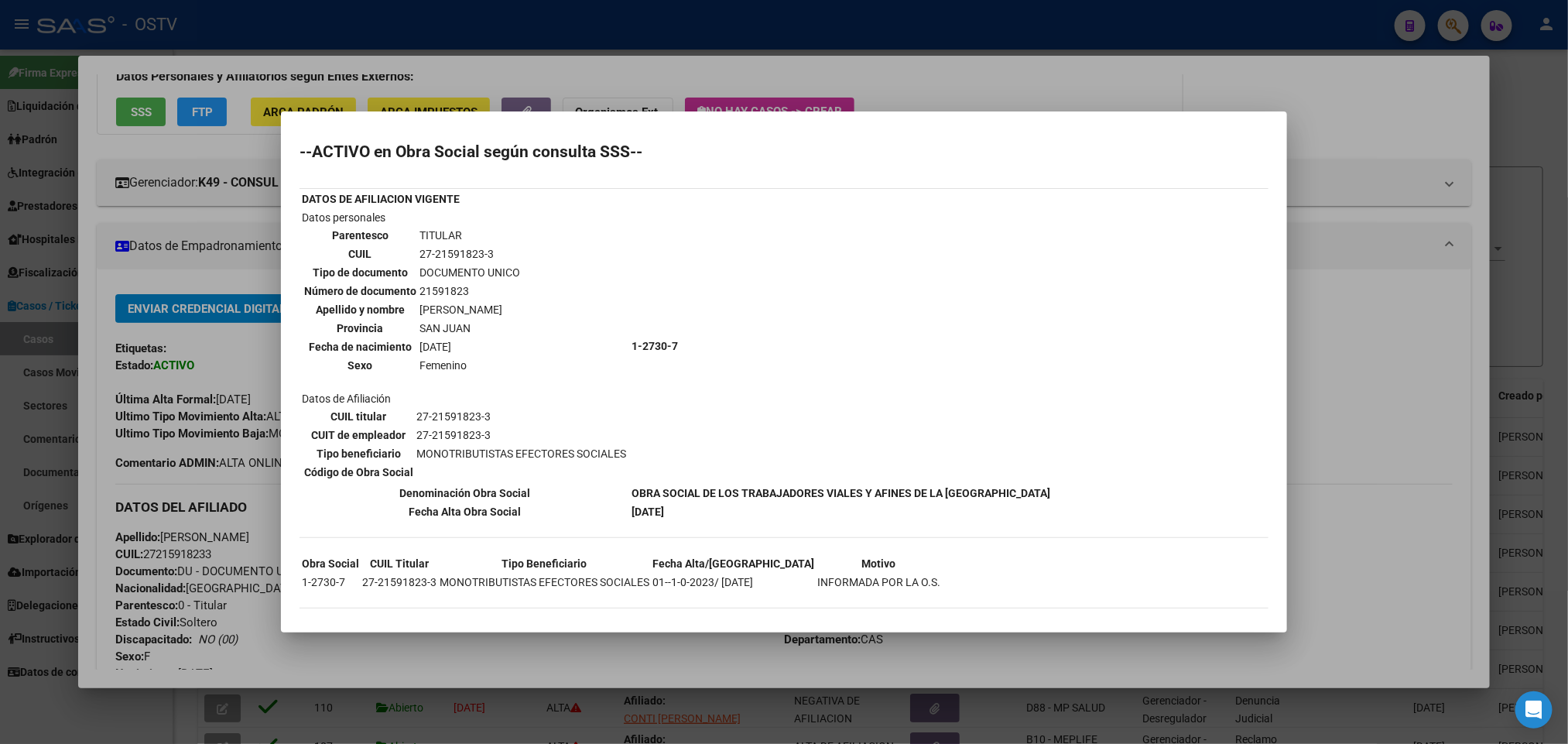
click at [142, 261] on div at bounding box center [784, 372] width 1568 height 744
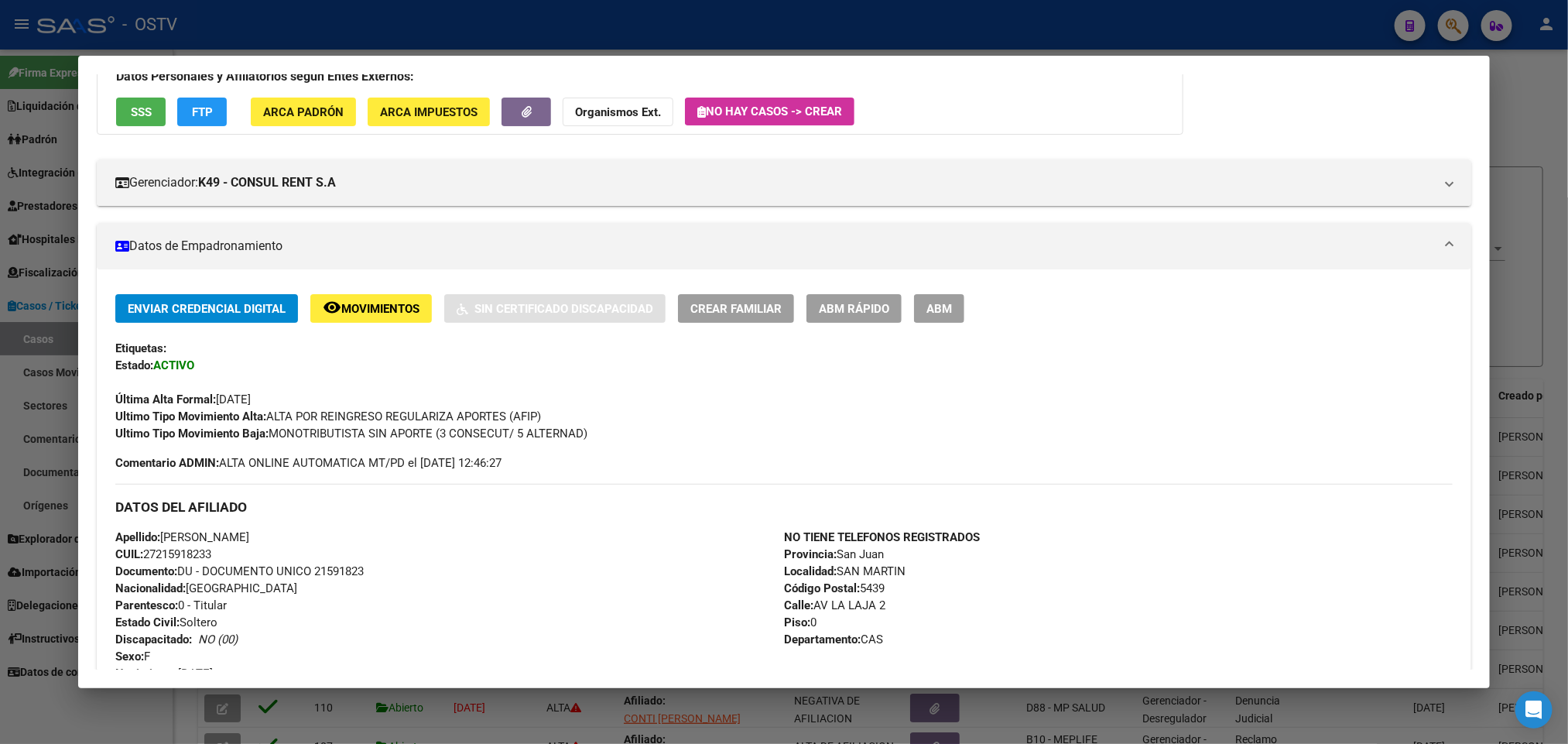
click at [0, 256] on div at bounding box center [784, 372] width 1568 height 744
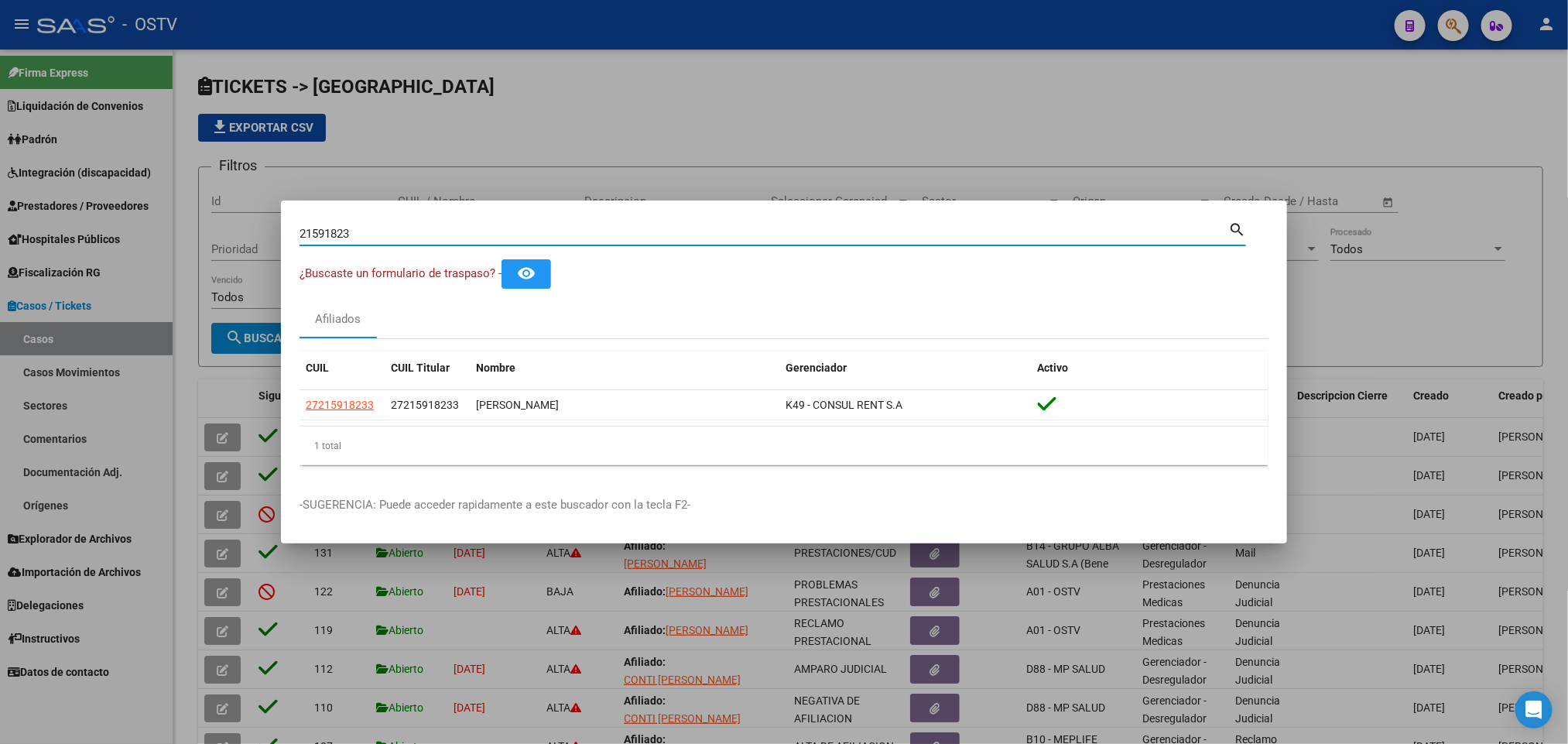
drag, startPoint x: 381, startPoint y: 233, endPoint x: 66, endPoint y: 212, distance: 315.7
click at [66, 212] on div "21591823 Buscar (apellido, dni, cuil, [PERSON_NAME], cuit, obra social) search …" at bounding box center [784, 372] width 1568 height 744
paste input "611689"
type input "21611689"
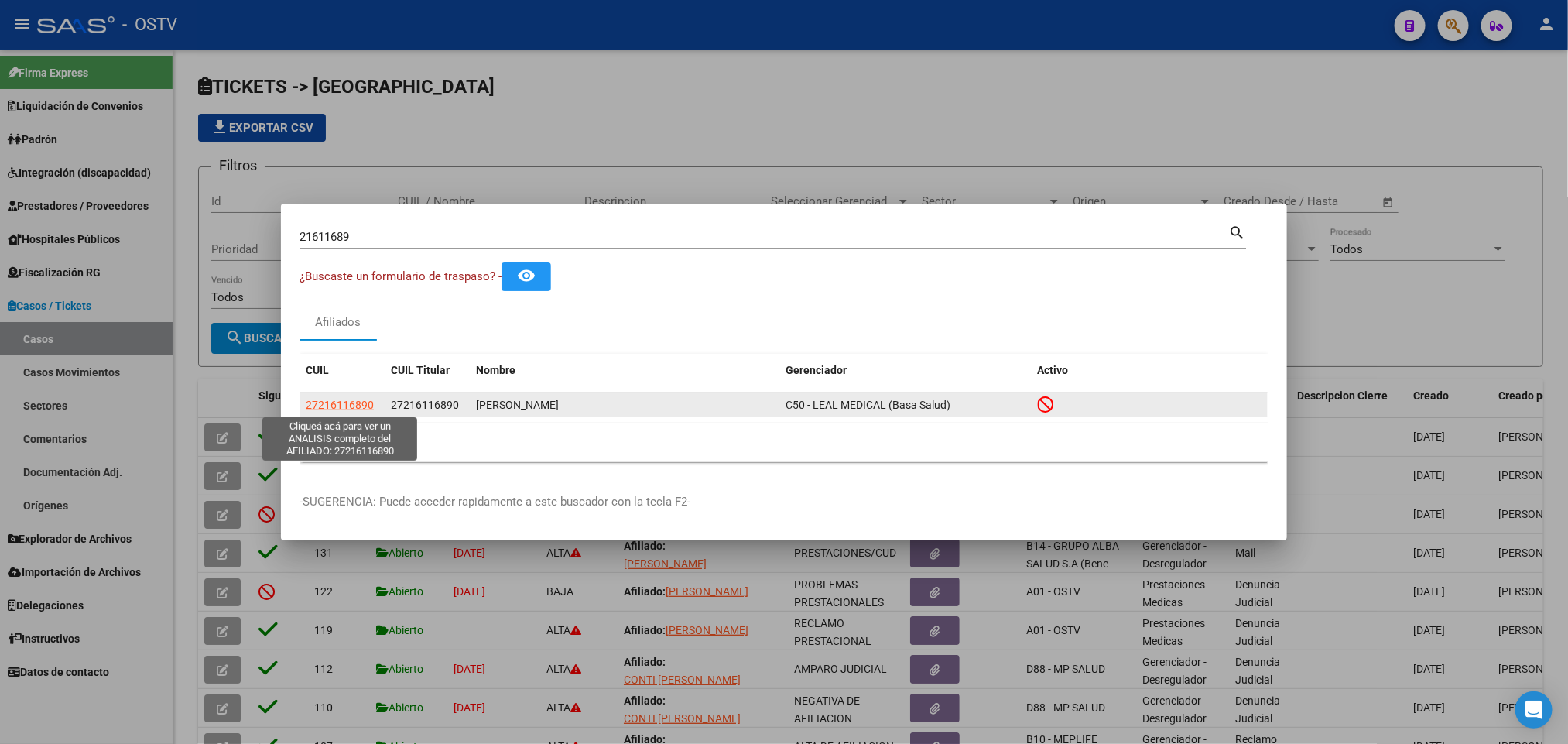
click at [364, 400] on span "27216116890" at bounding box center [339, 405] width 68 height 13
type textarea "27216116890"
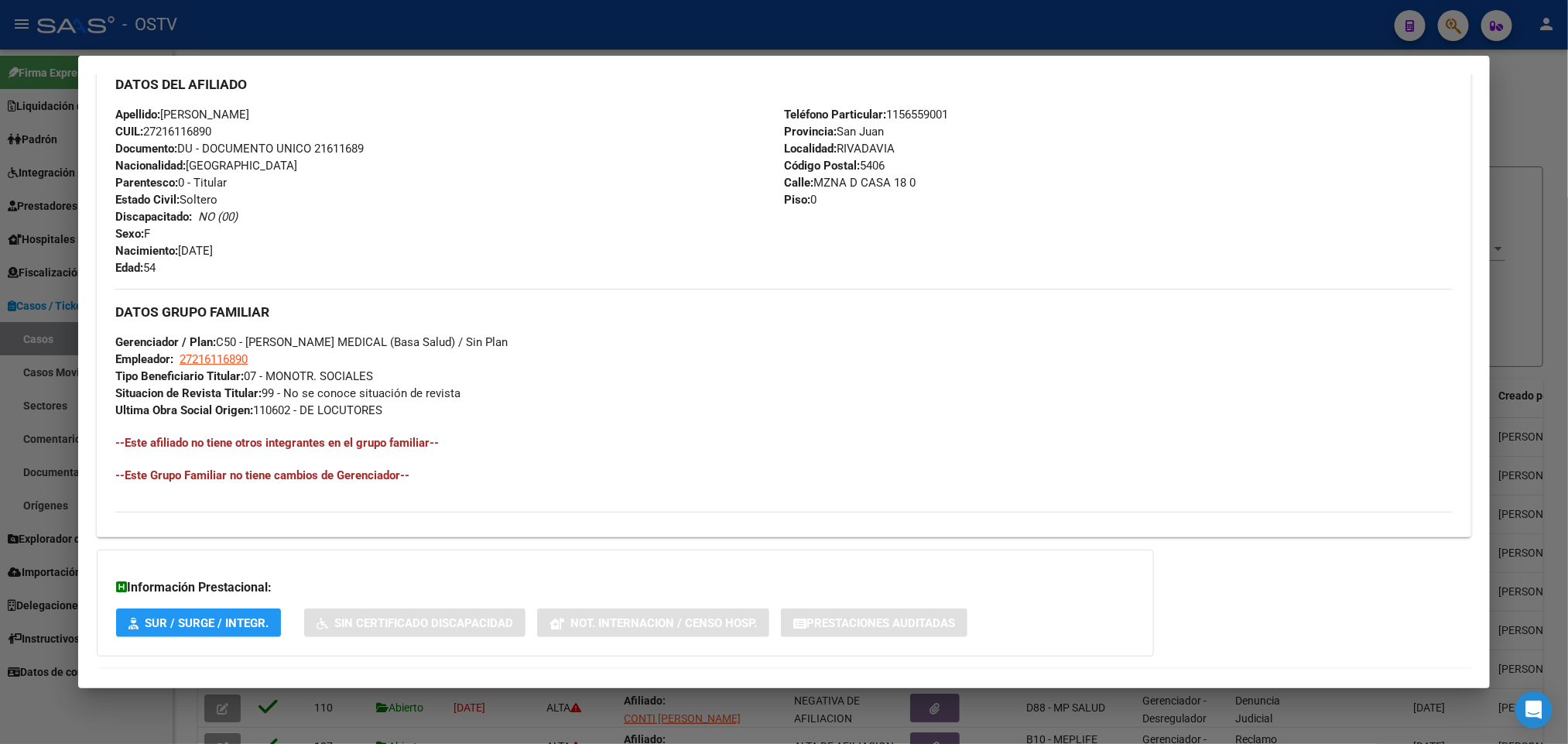
scroll to position [633, 0]
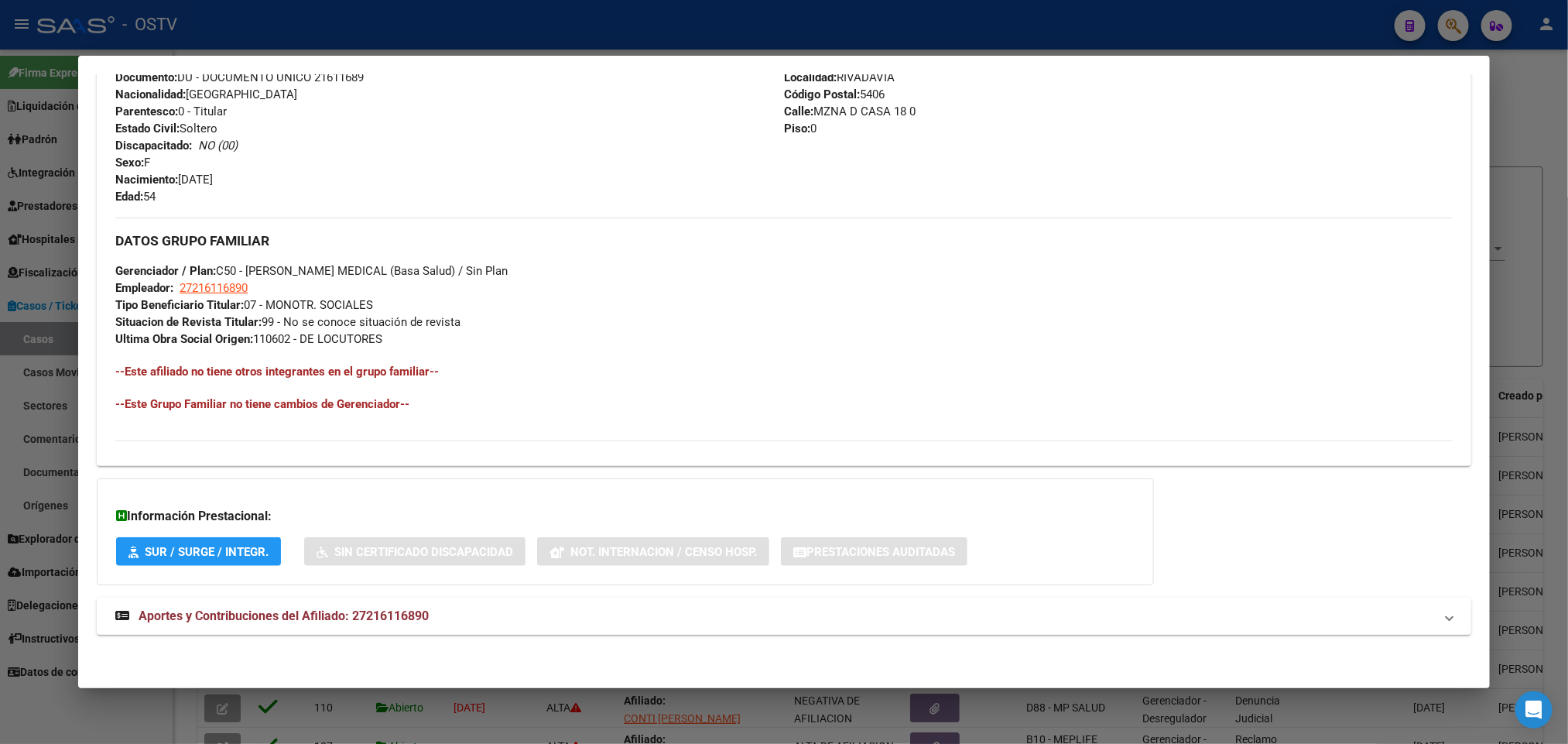
click at [380, 616] on span "Aportes y Contribuciones del Afiliado: 27216116890" at bounding box center [283, 616] width 290 height 14
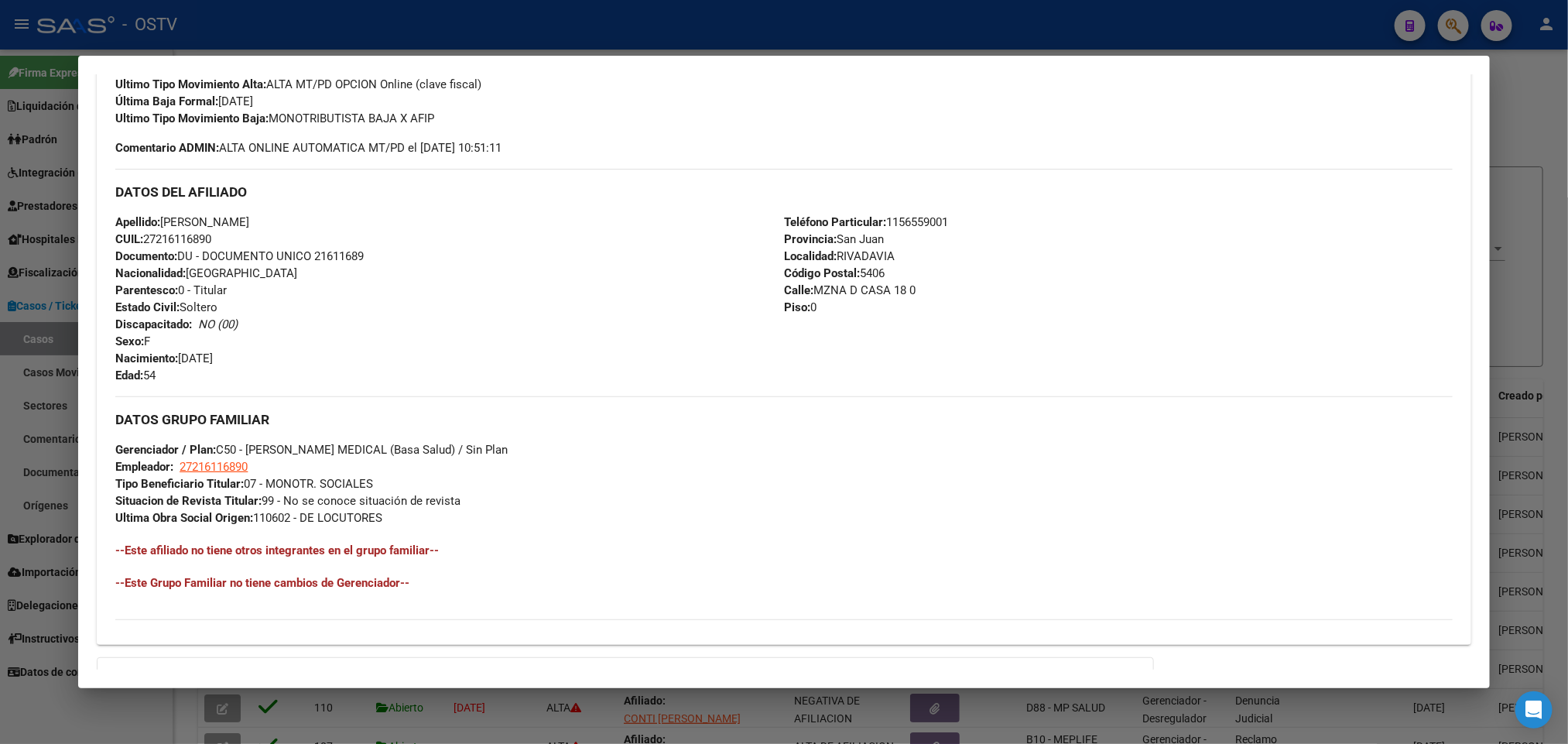
scroll to position [0, 0]
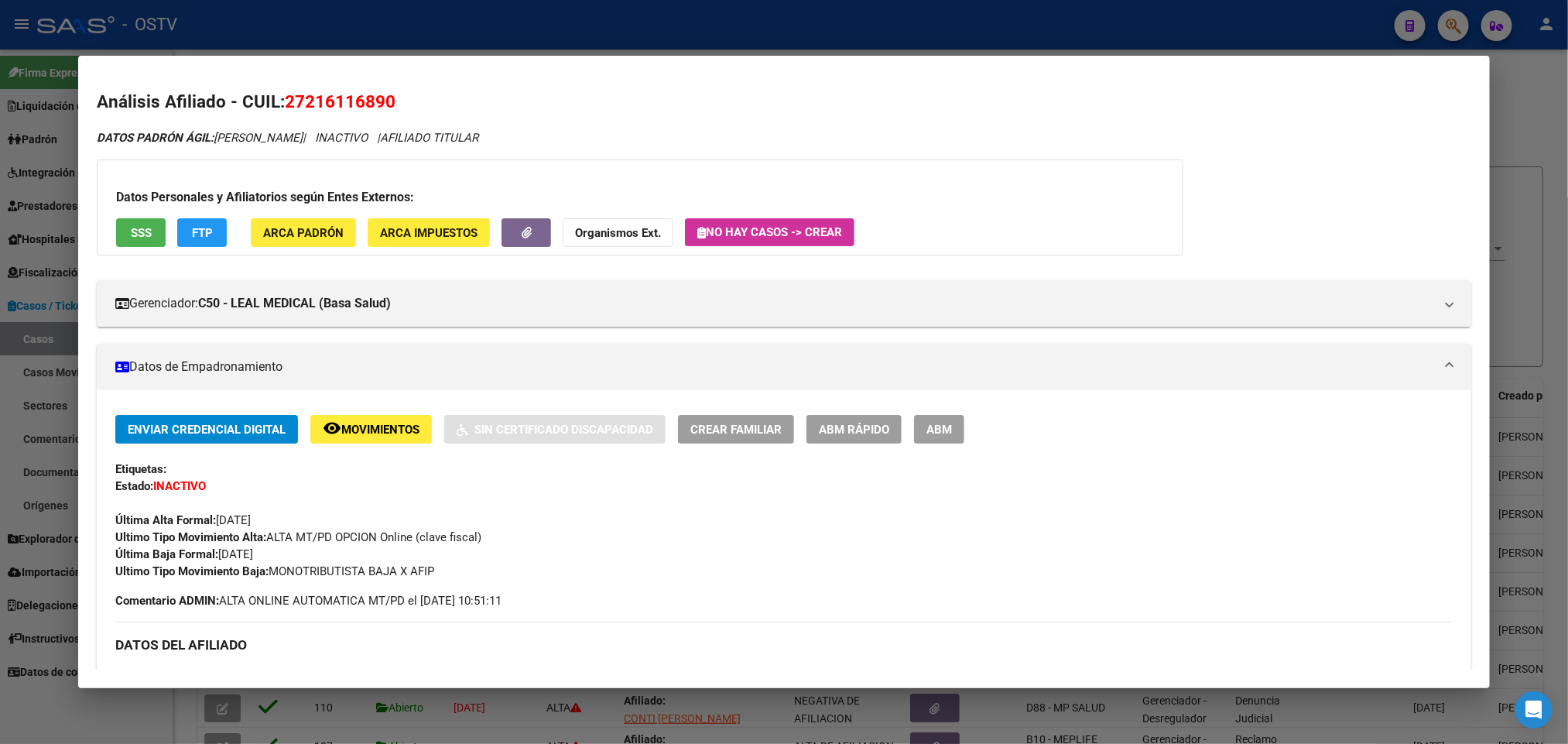
click at [3, 334] on div at bounding box center [784, 372] width 1568 height 744
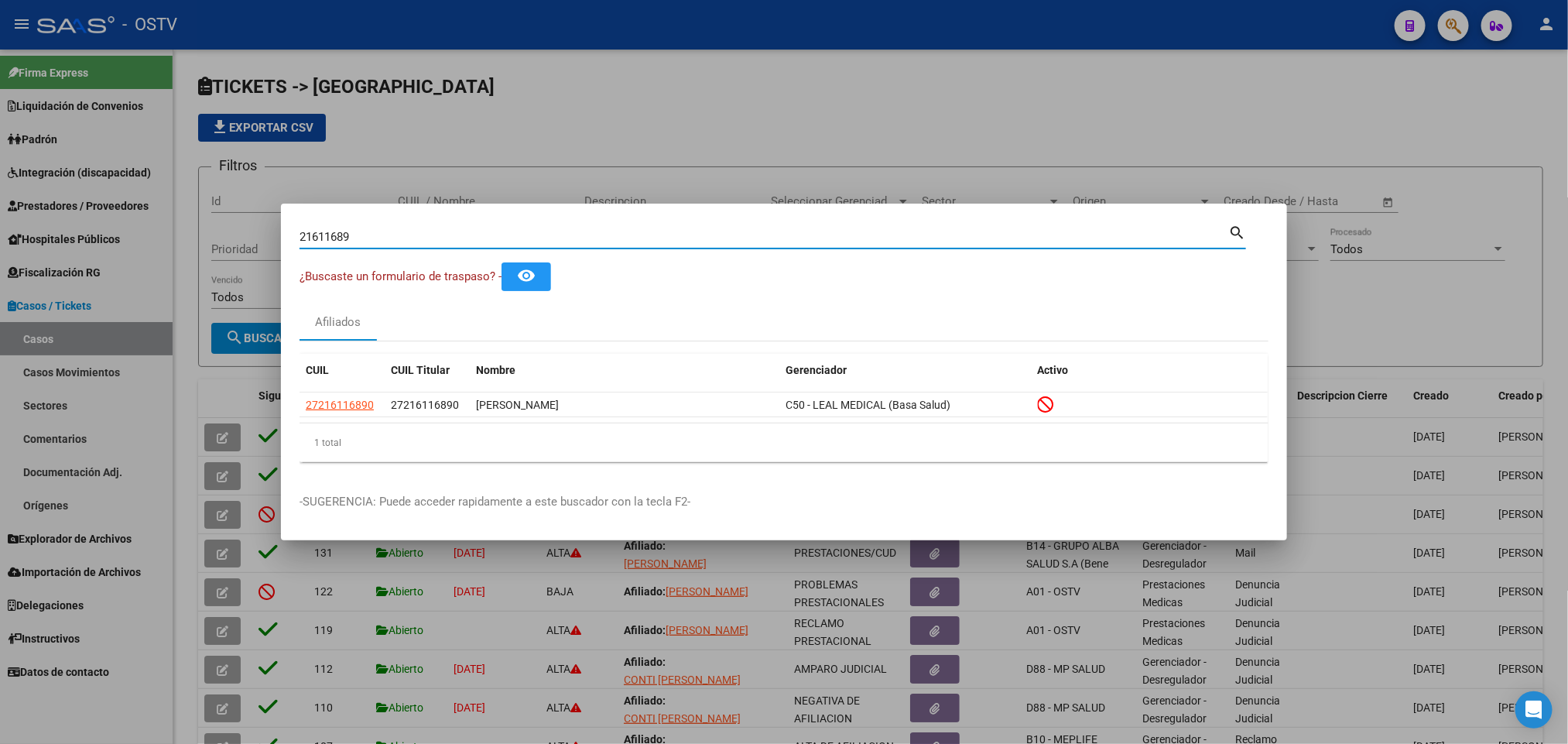
drag, startPoint x: 423, startPoint y: 241, endPoint x: 0, endPoint y: 268, distance: 423.9
click at [0, 263] on div "21611689 Buscar (apellido, dni, cuil, nro traspaso, cuit, obra social) search ¿…" at bounding box center [784, 372] width 1568 height 744
paste input "926372"
type input "21926372"
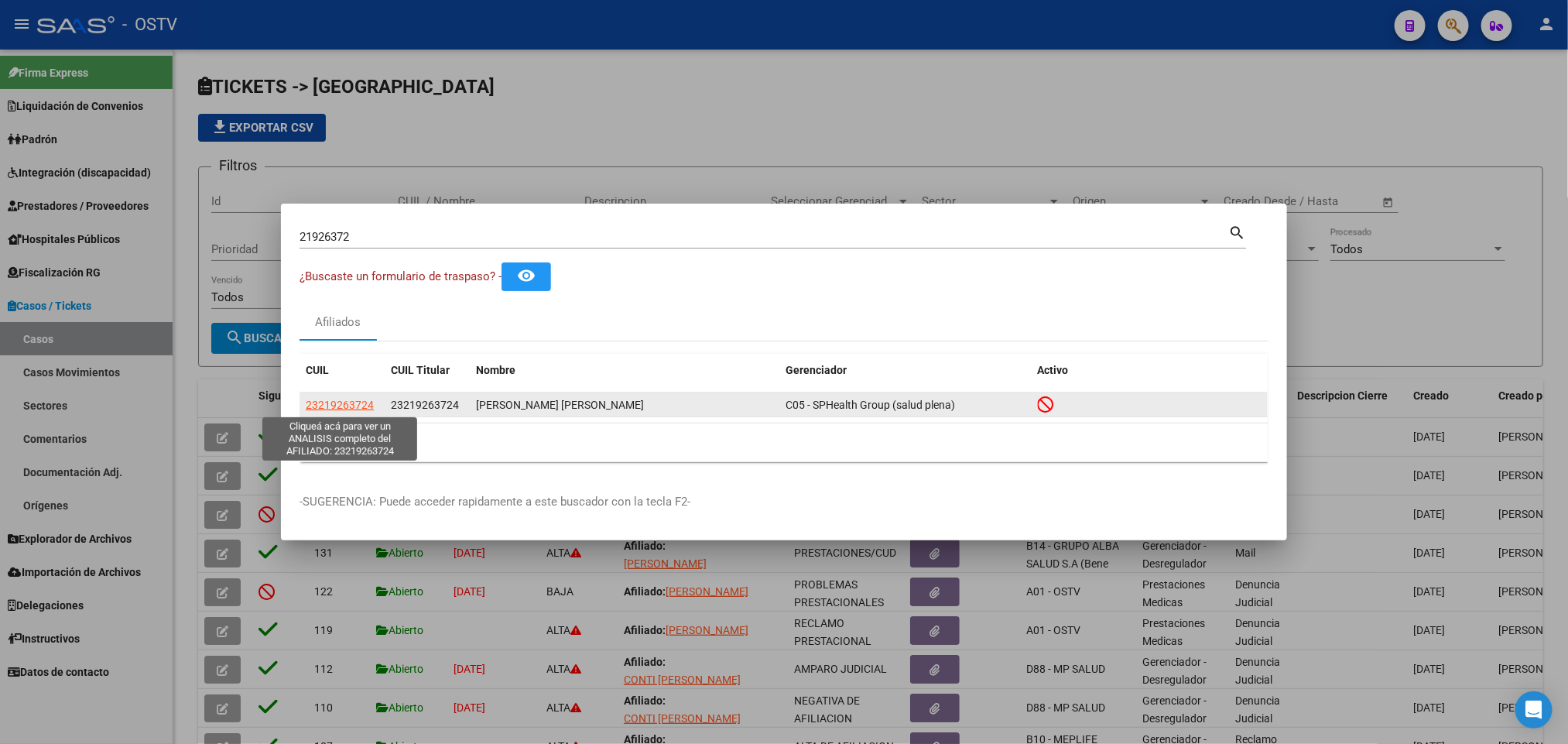
click at [358, 400] on span "23219263724" at bounding box center [339, 405] width 68 height 13
type textarea "23219263724"
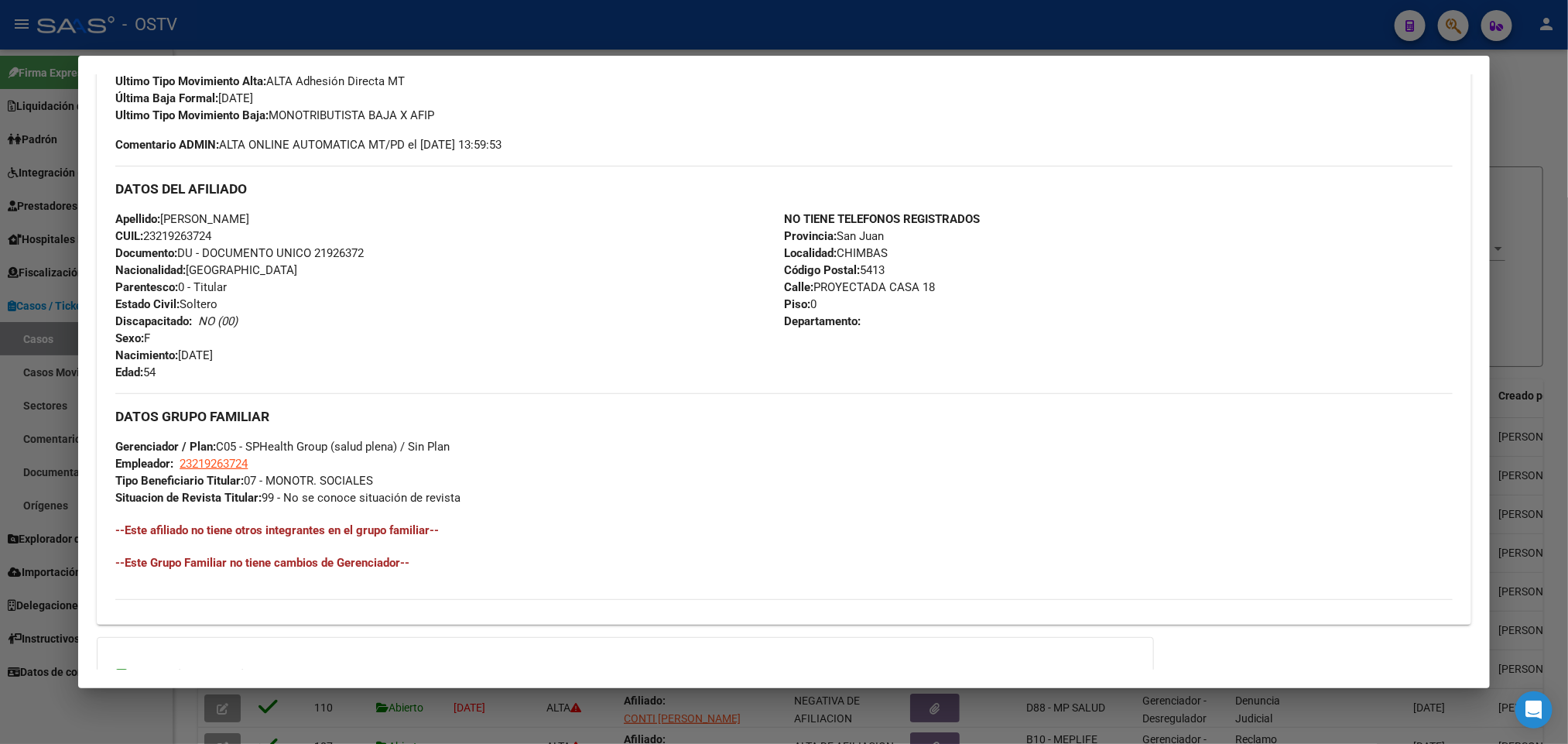
scroll to position [116, 0]
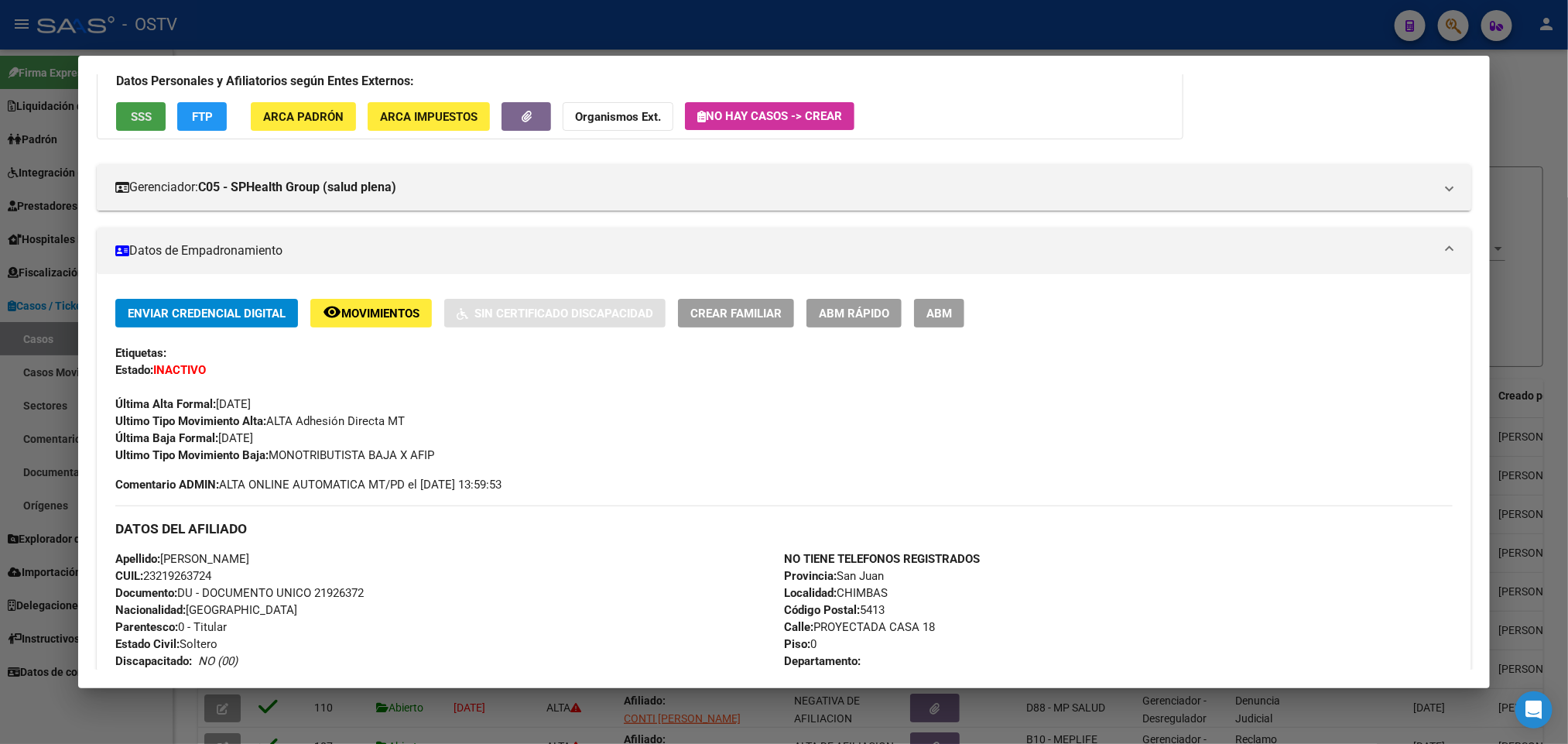
click at [131, 123] on span "SSS" at bounding box center [141, 117] width 21 height 14
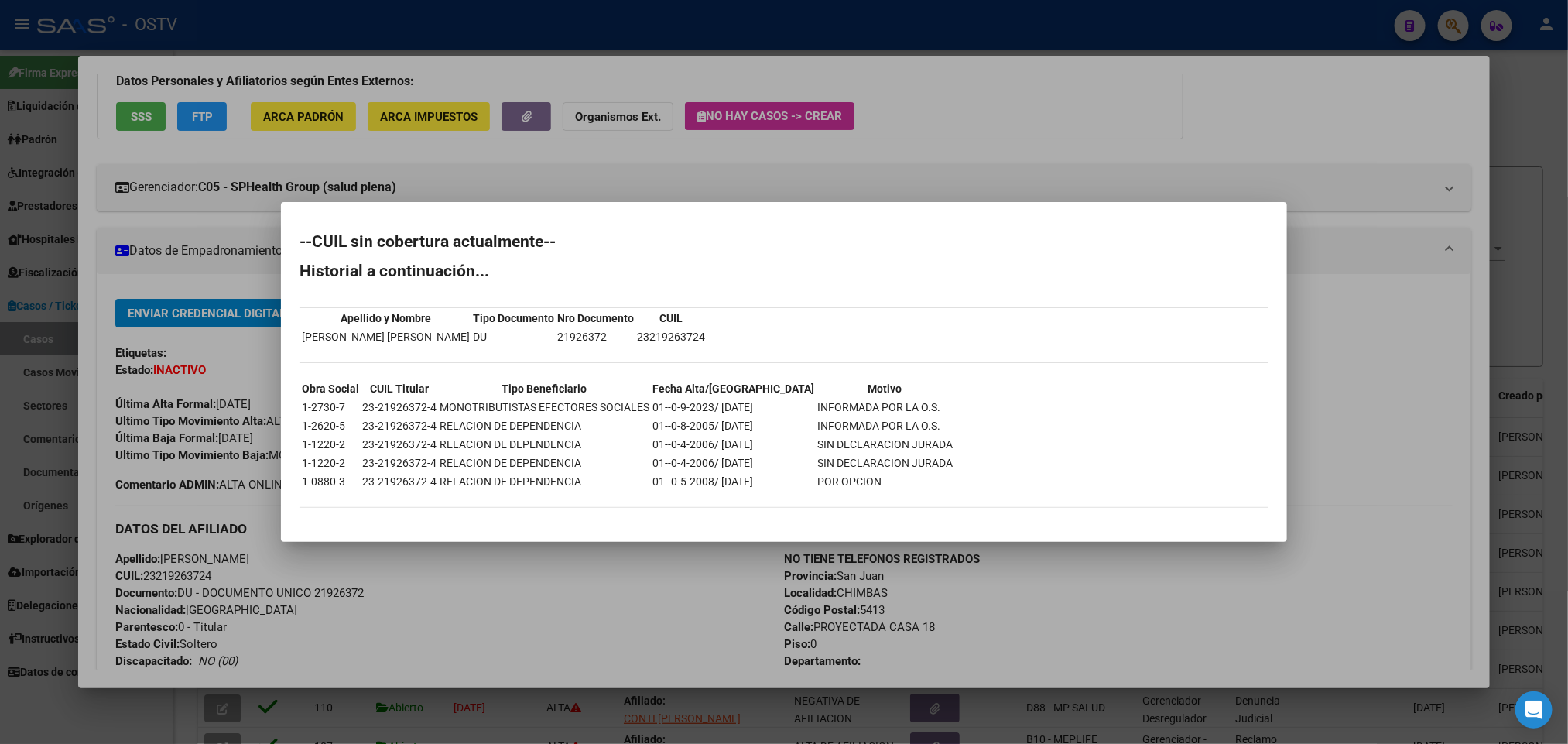
click at [58, 435] on div at bounding box center [784, 372] width 1568 height 744
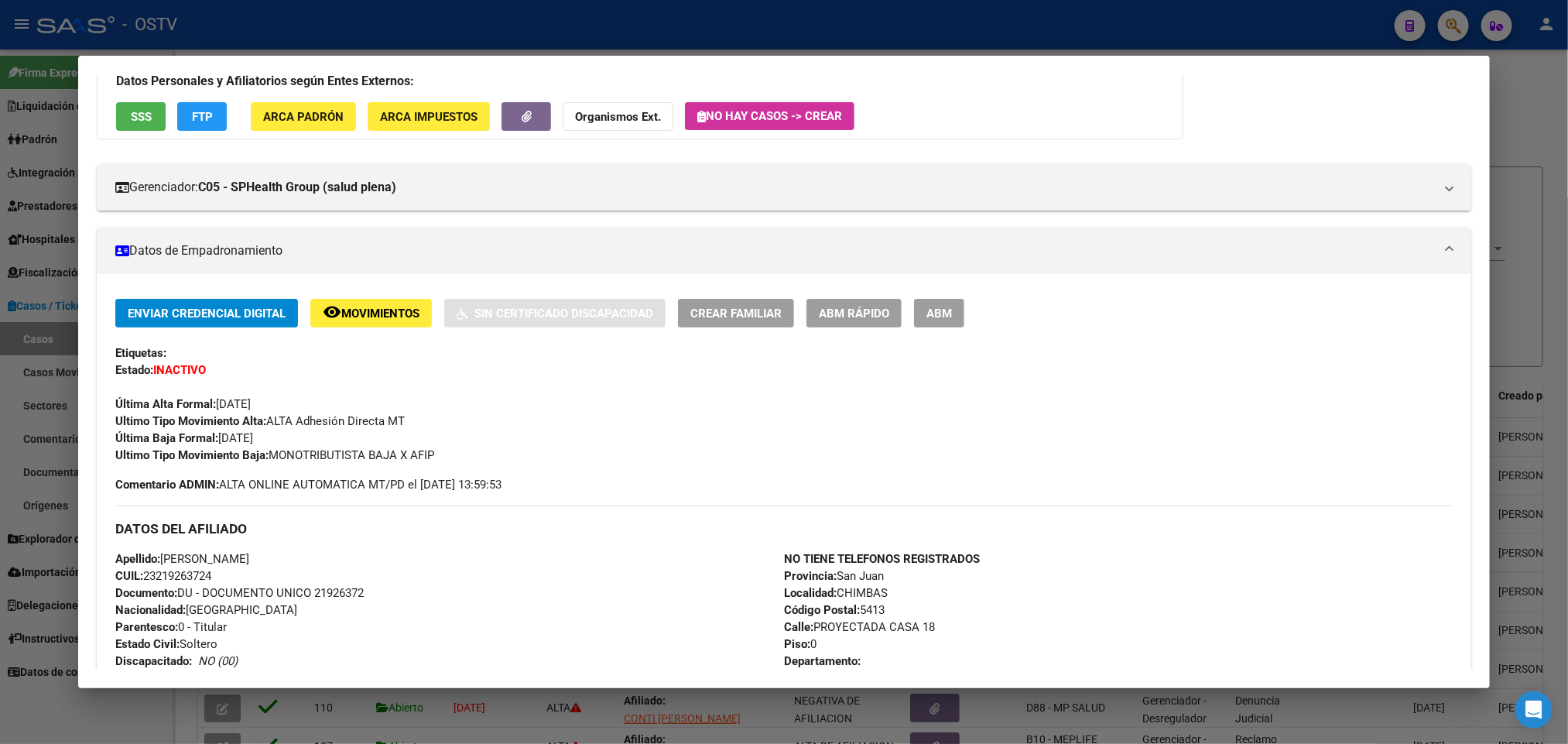
click at [0, 428] on div at bounding box center [784, 372] width 1568 height 744
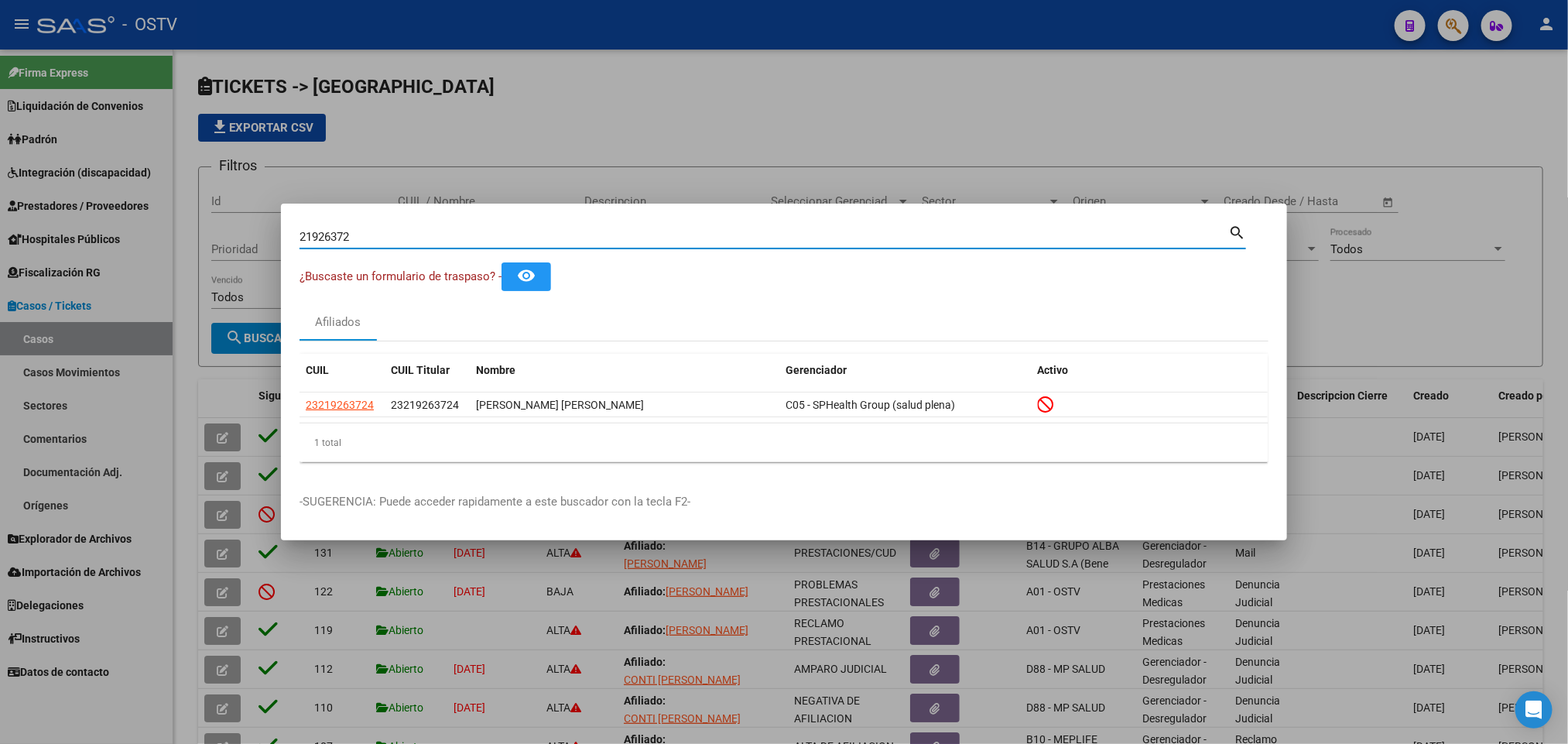
drag, startPoint x: 379, startPoint y: 240, endPoint x: 86, endPoint y: 254, distance: 293.3
click at [87, 254] on div "21926372 Buscar (apellido, dni, cuil, nro traspaso, cuit, obra social) search ¿…" at bounding box center [784, 372] width 1568 height 744
paste input "201164"
type input "22011642"
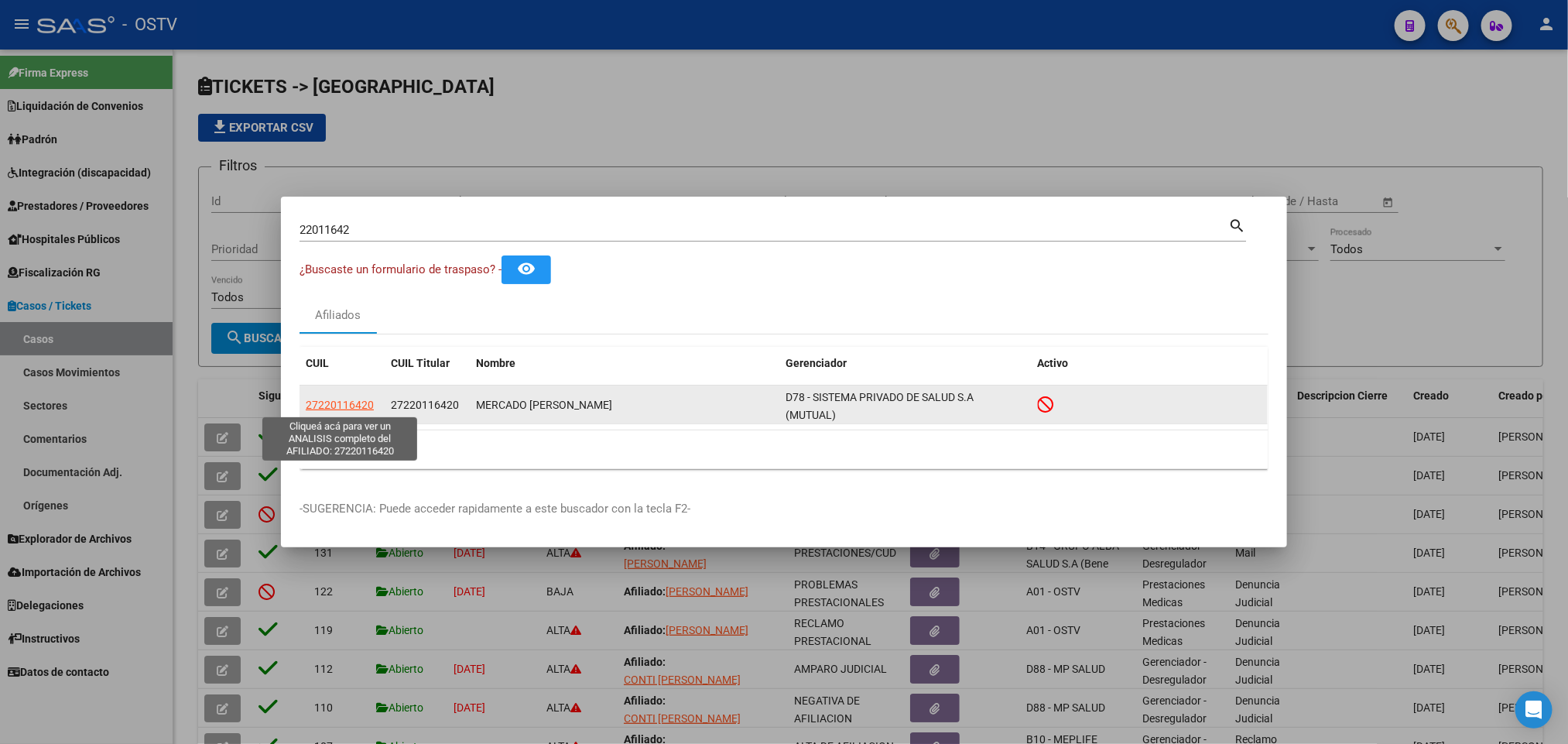
click at [355, 400] on span "27220116420" at bounding box center [339, 405] width 68 height 13
type textarea "27220116420"
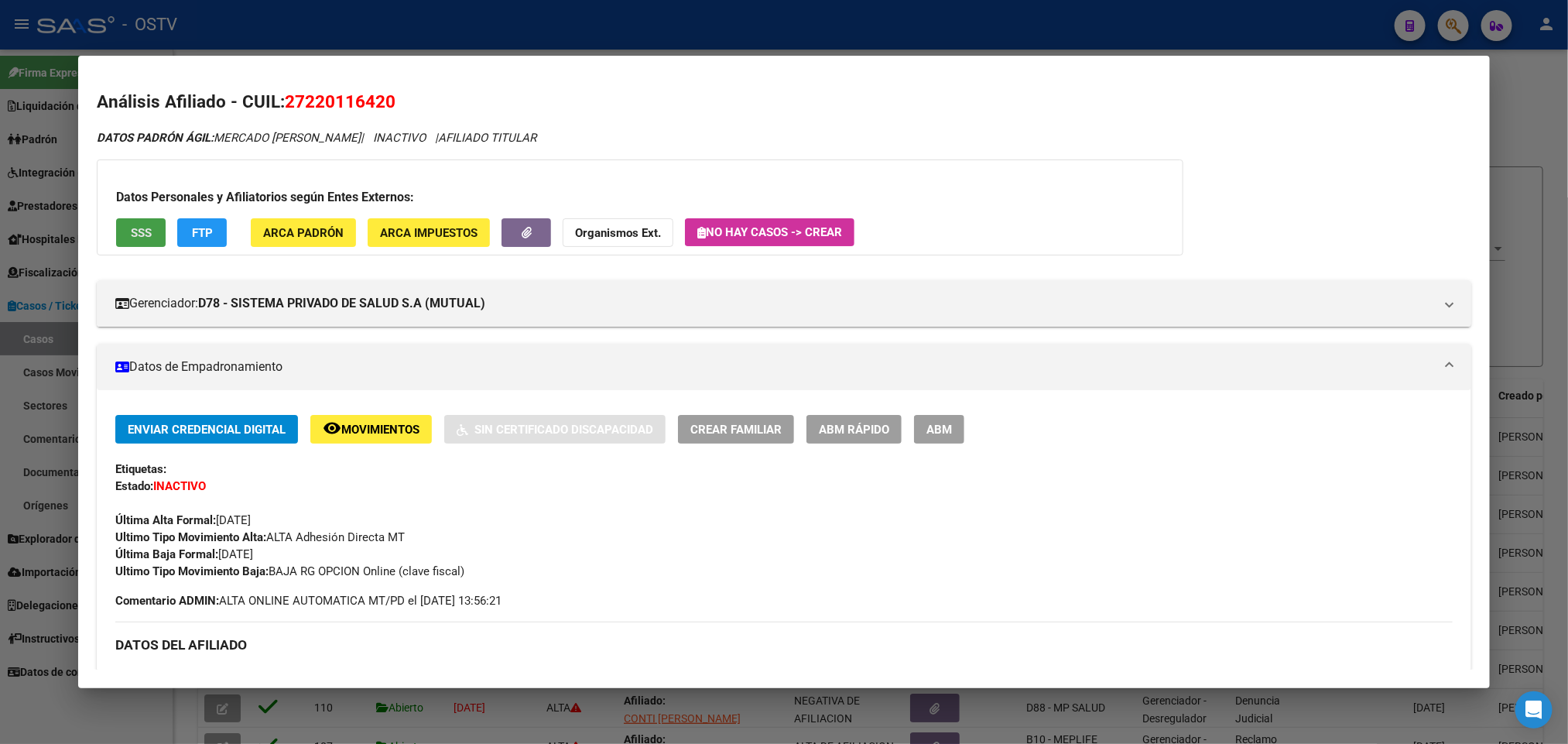
click at [133, 221] on button "SSS" at bounding box center [140, 232] width 50 height 29
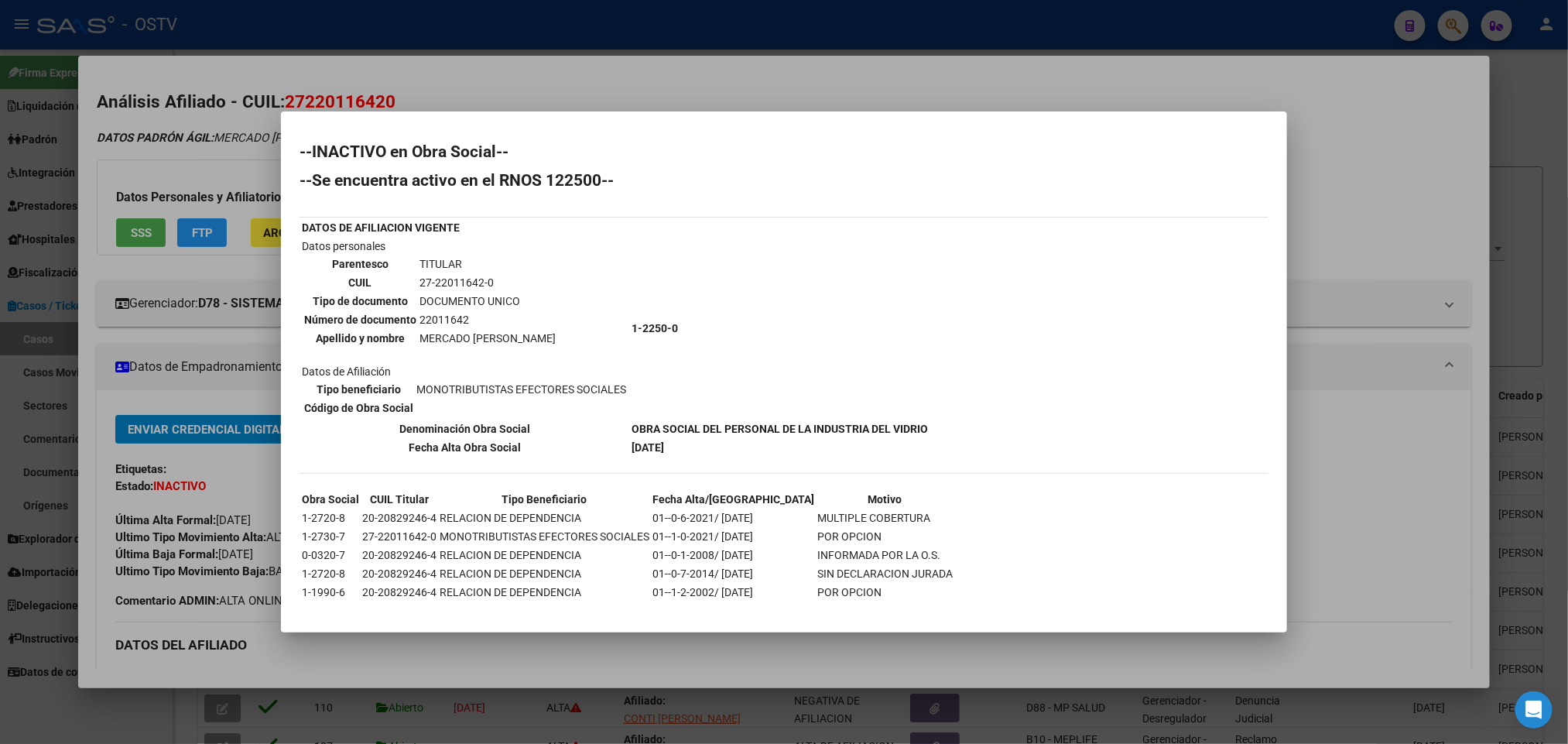
click at [186, 488] on div at bounding box center [784, 372] width 1568 height 744
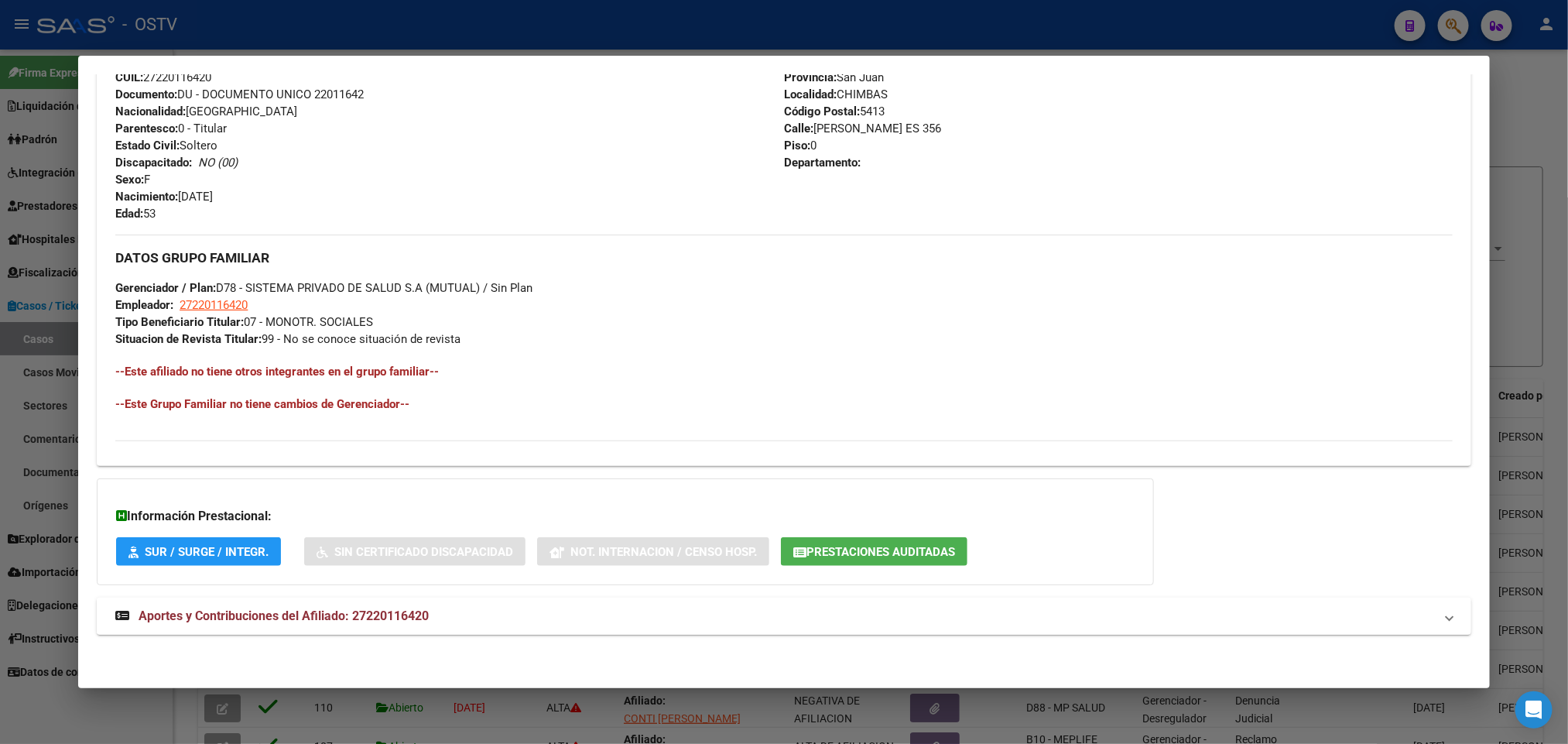
click at [286, 616] on span "Aportes y Contribuciones del Afiliado: 27220116420" at bounding box center [283, 616] width 290 height 14
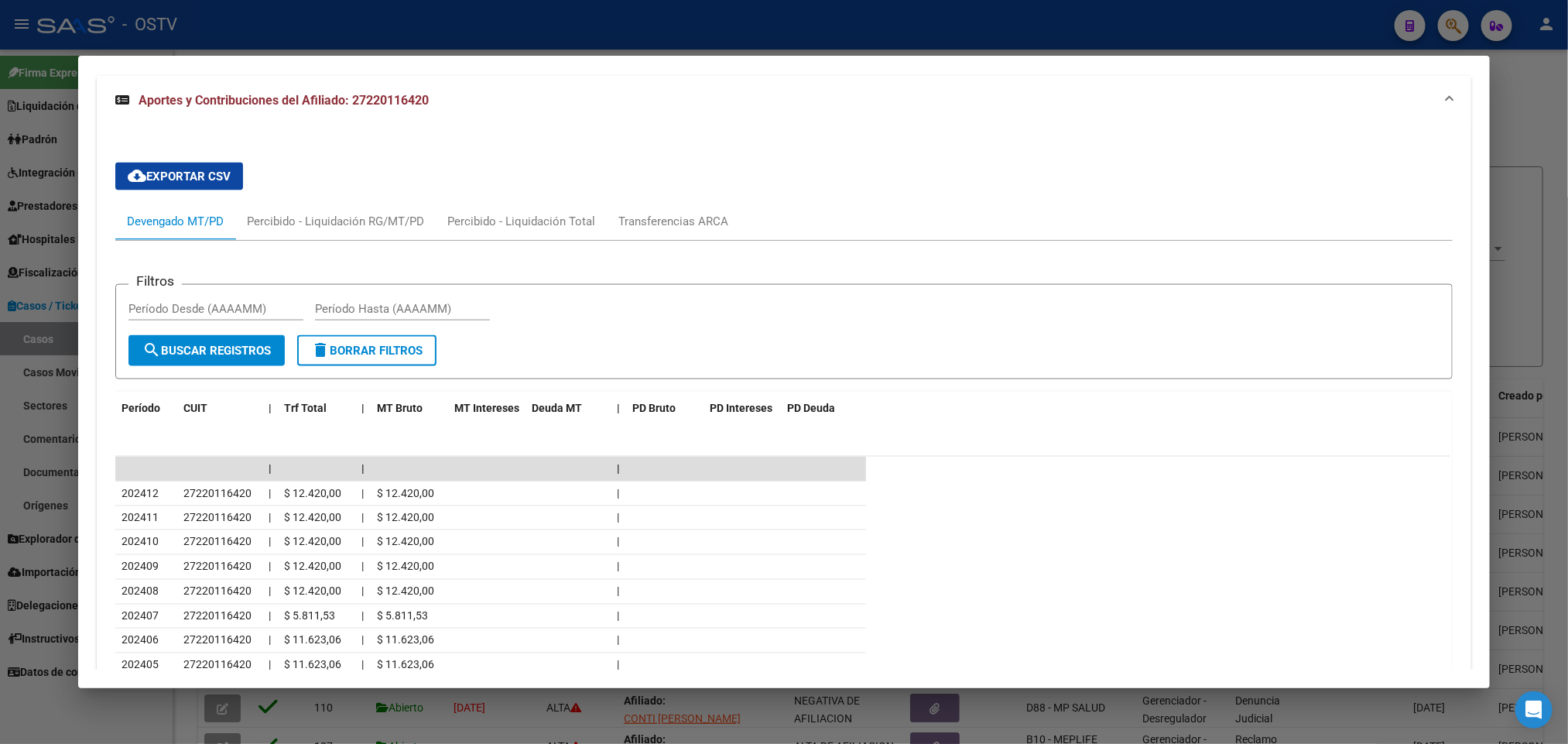
scroll to position [1316, 0]
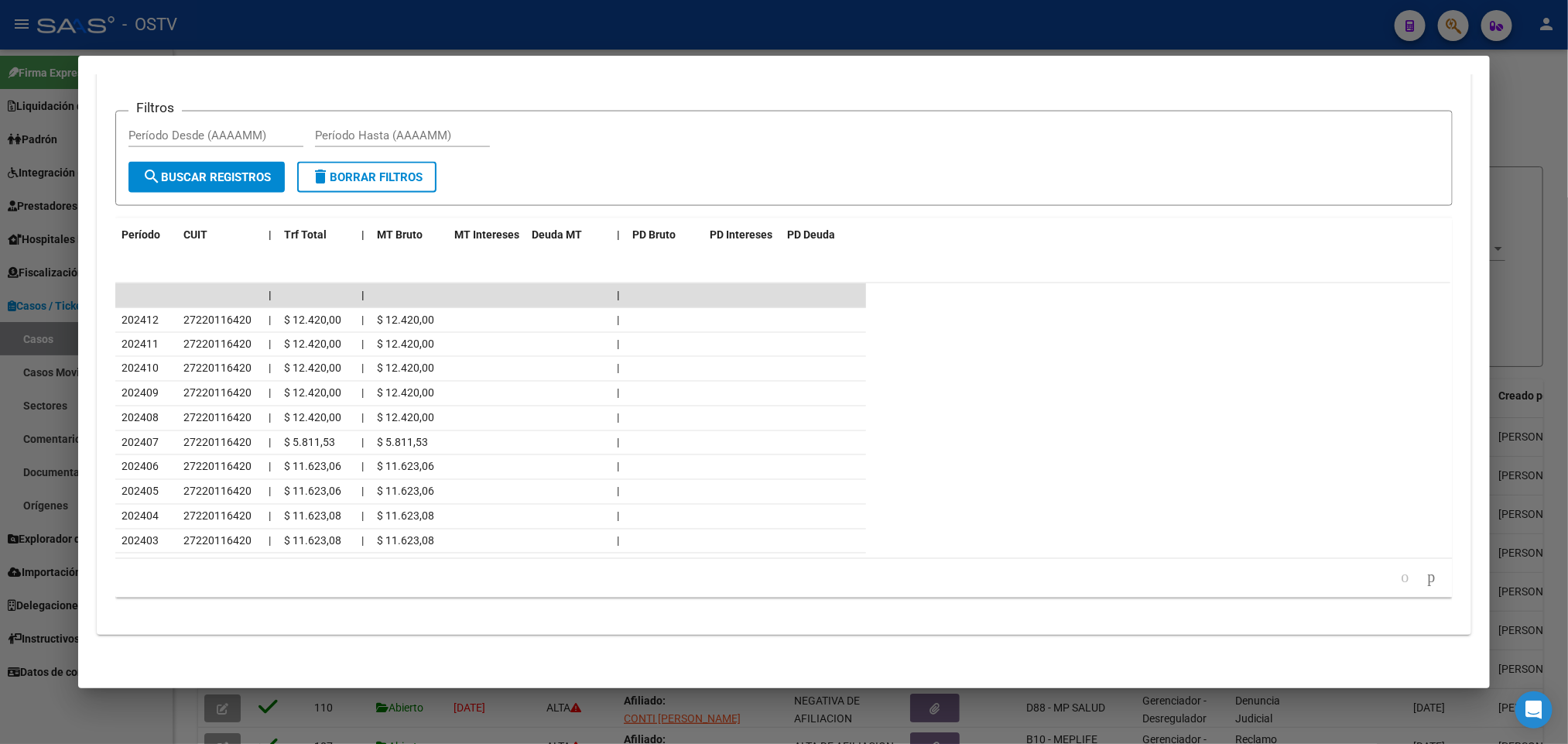
click at [0, 504] on div at bounding box center [784, 372] width 1568 height 744
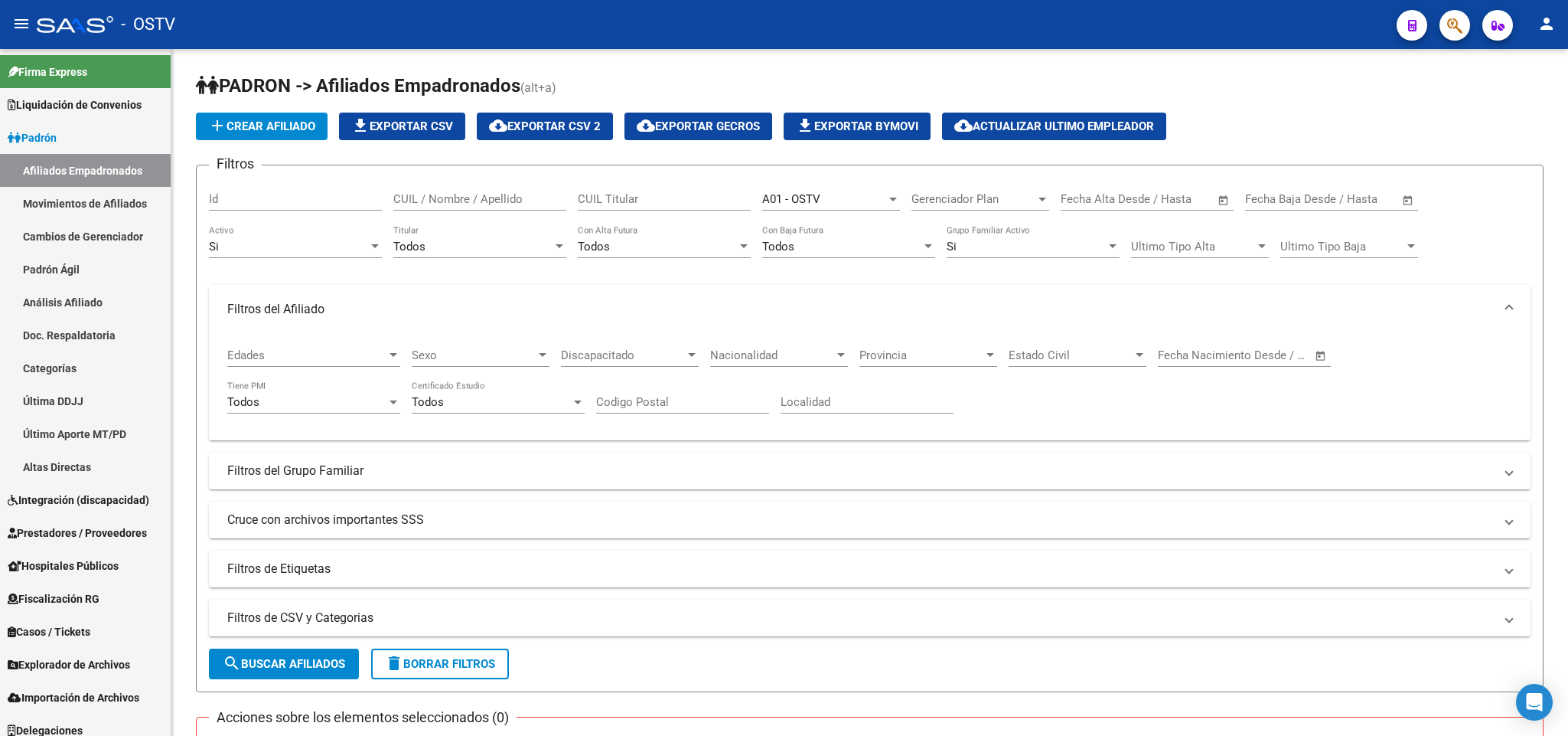
scroll to position [630, 0]
